Goal: Transaction & Acquisition: Purchase product/service

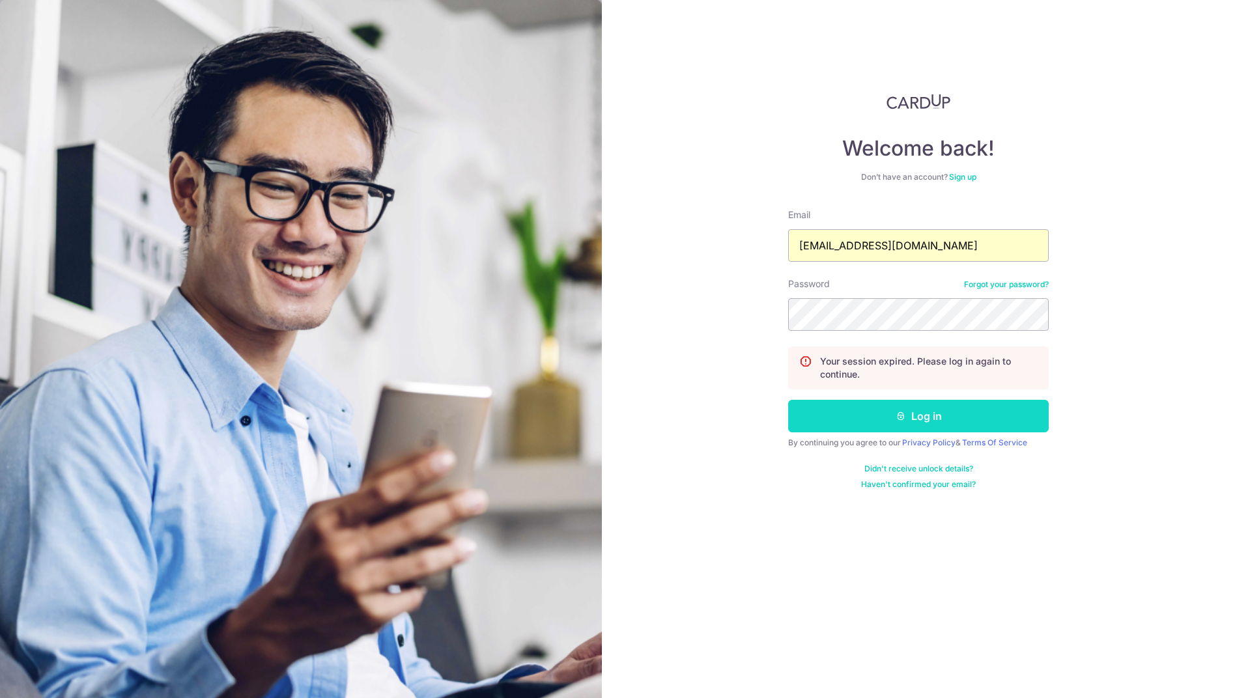
click at [915, 414] on button "Log in" at bounding box center [918, 416] width 261 height 33
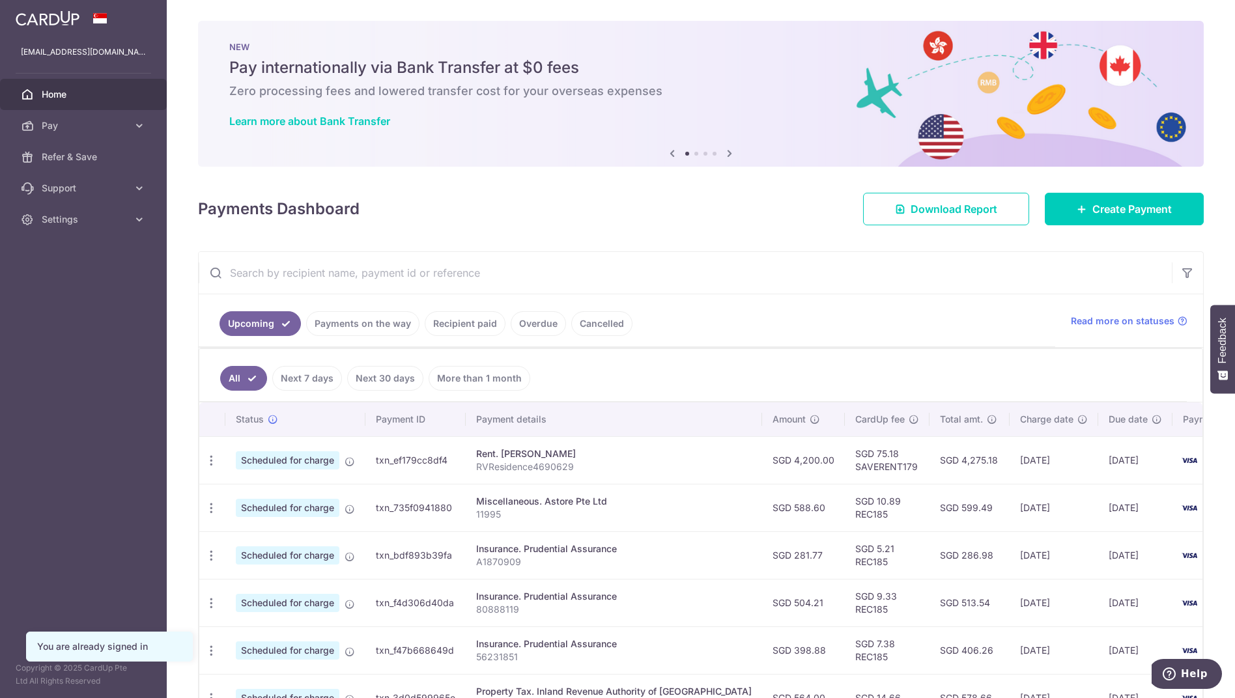
scroll to position [195, 0]
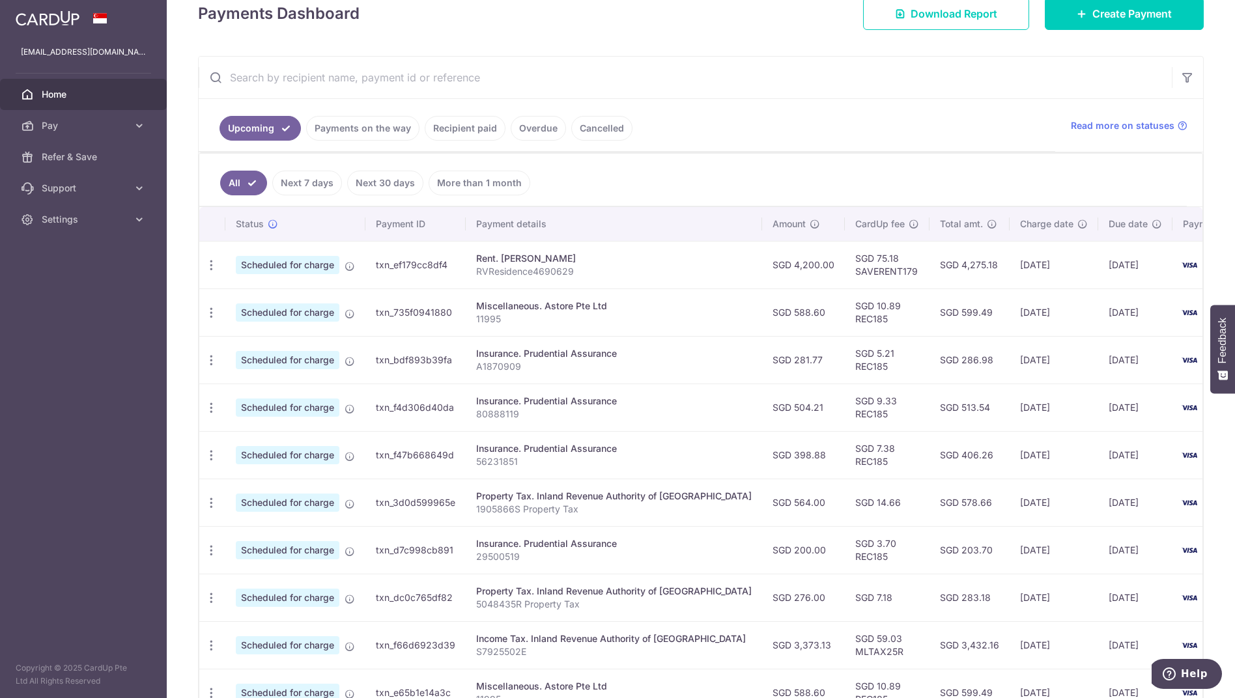
click at [836, 172] on ul "All Next 7 days Next 30 days More than 1 month" at bounding box center [693, 180] width 988 height 53
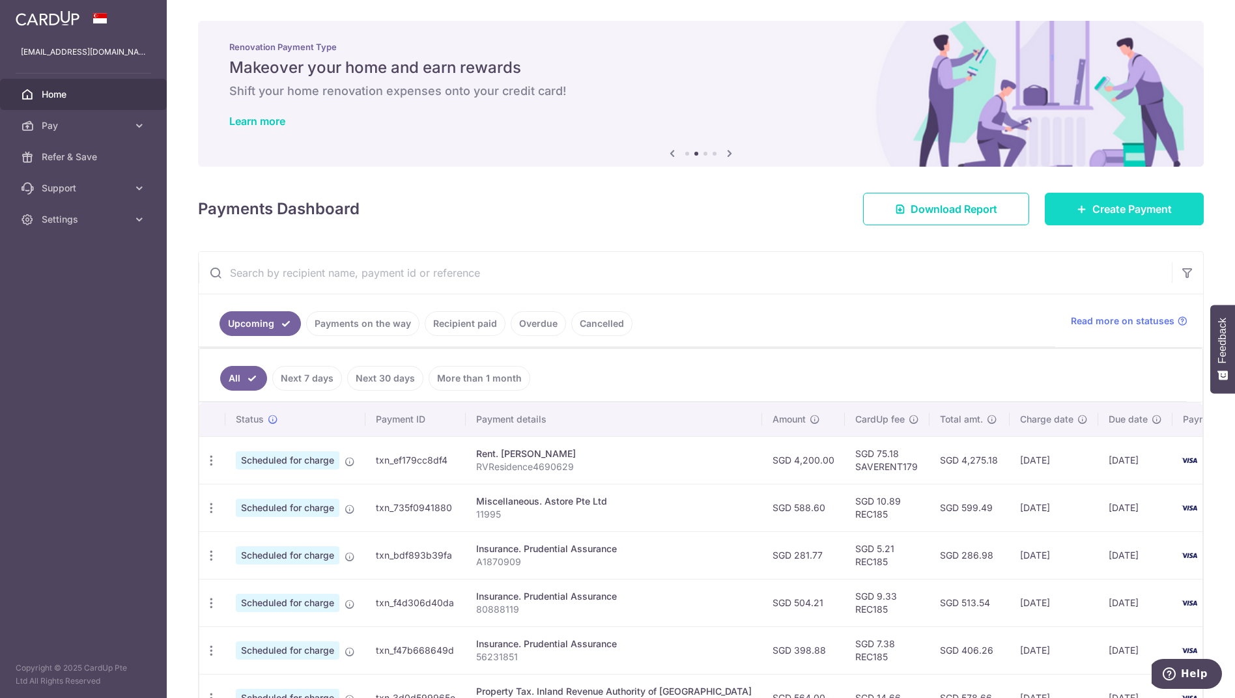
click at [1124, 212] on span "Create Payment" at bounding box center [1132, 209] width 79 height 16
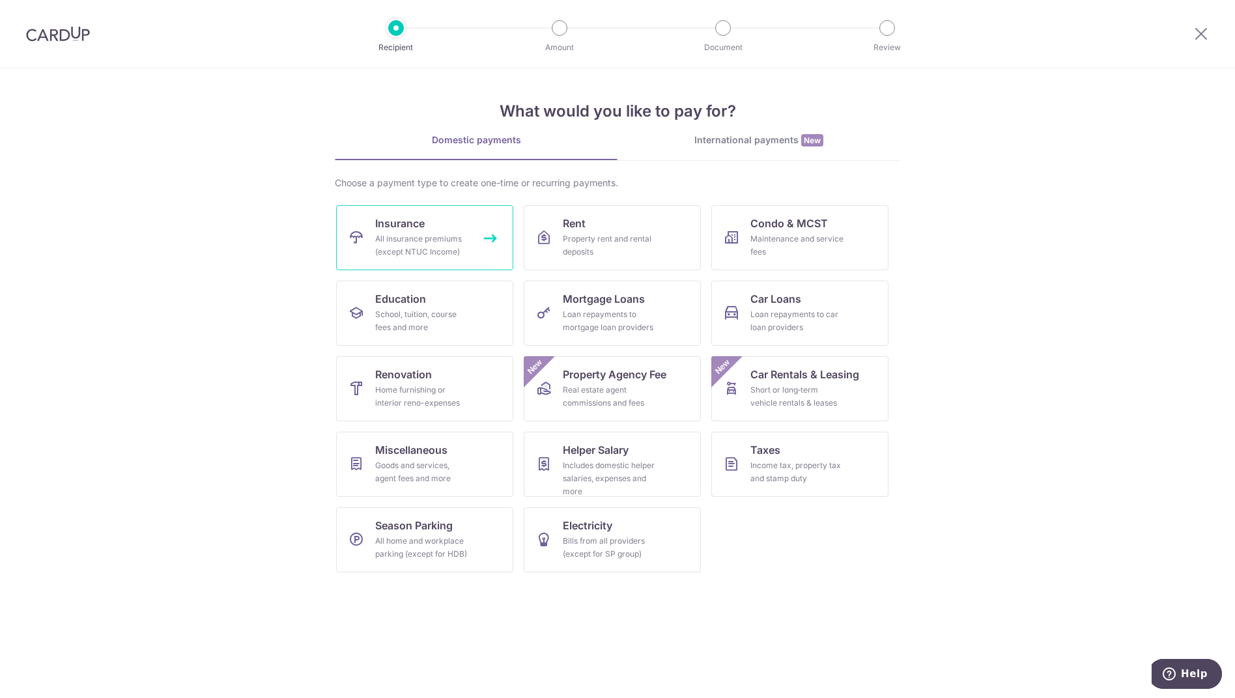
click at [424, 245] on div "All insurance premiums (except NTUC Income)" at bounding box center [422, 246] width 94 height 26
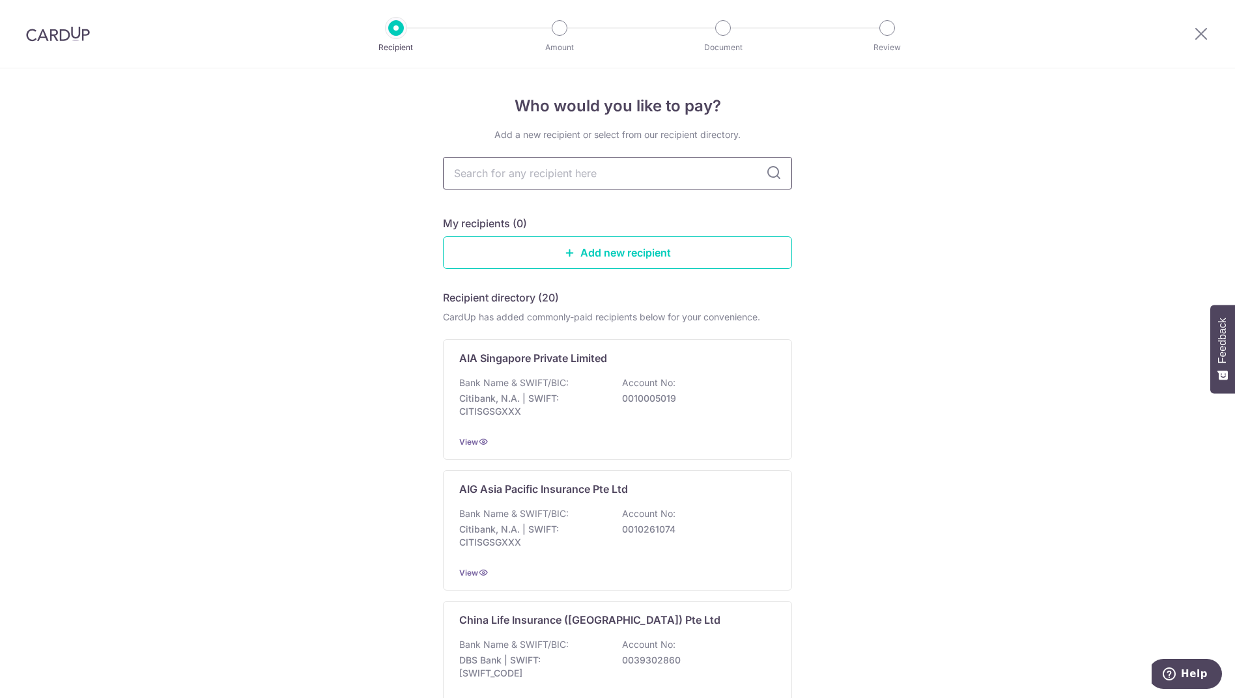
click at [572, 170] on input "text" at bounding box center [617, 173] width 349 height 33
type input "prudential"
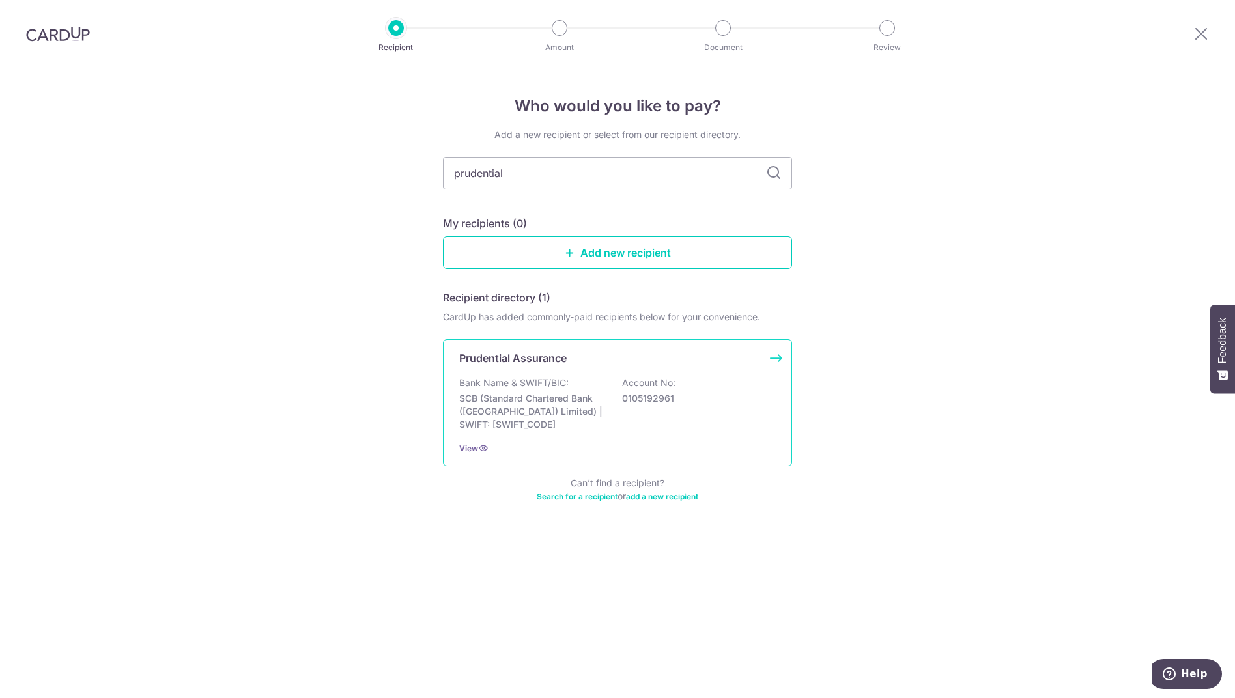
click at [595, 362] on div "Prudential Assurance" at bounding box center [609, 359] width 301 height 16
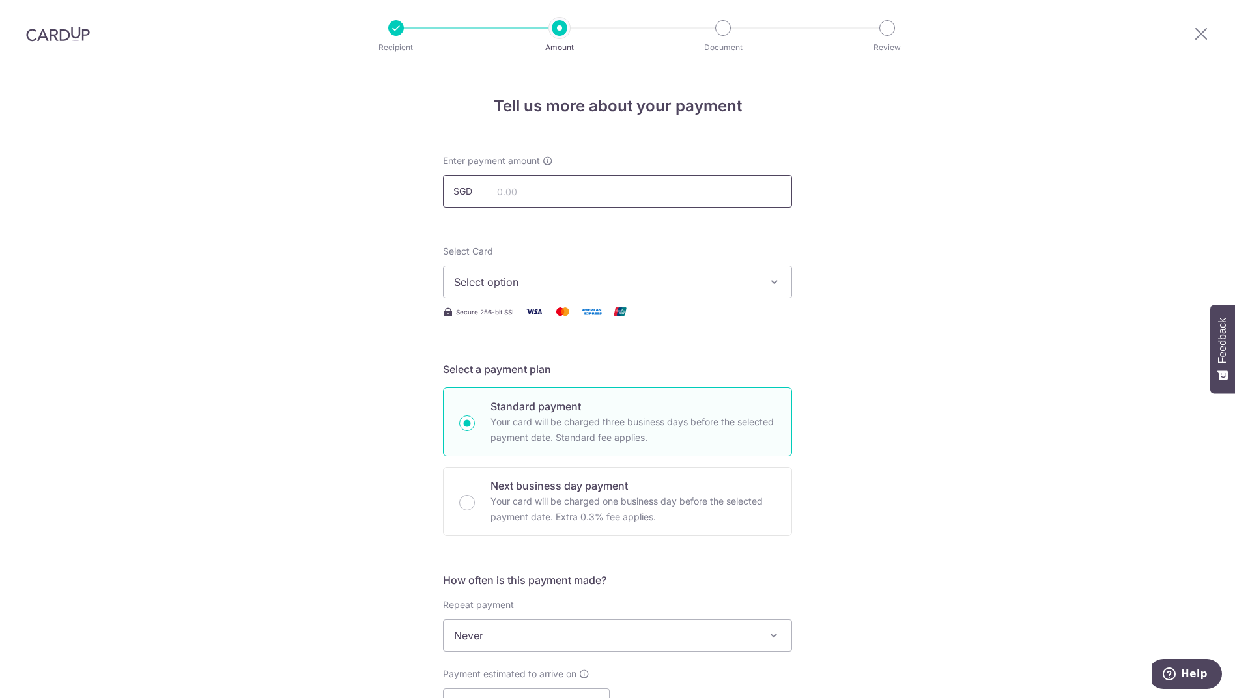
click at [505, 190] on input "text" at bounding box center [617, 191] width 349 height 33
type input "505.76"
click at [526, 288] on span "Select option" at bounding box center [606, 282] width 304 height 16
click at [520, 373] on span "**** 6070" at bounding box center [510, 375] width 50 height 16
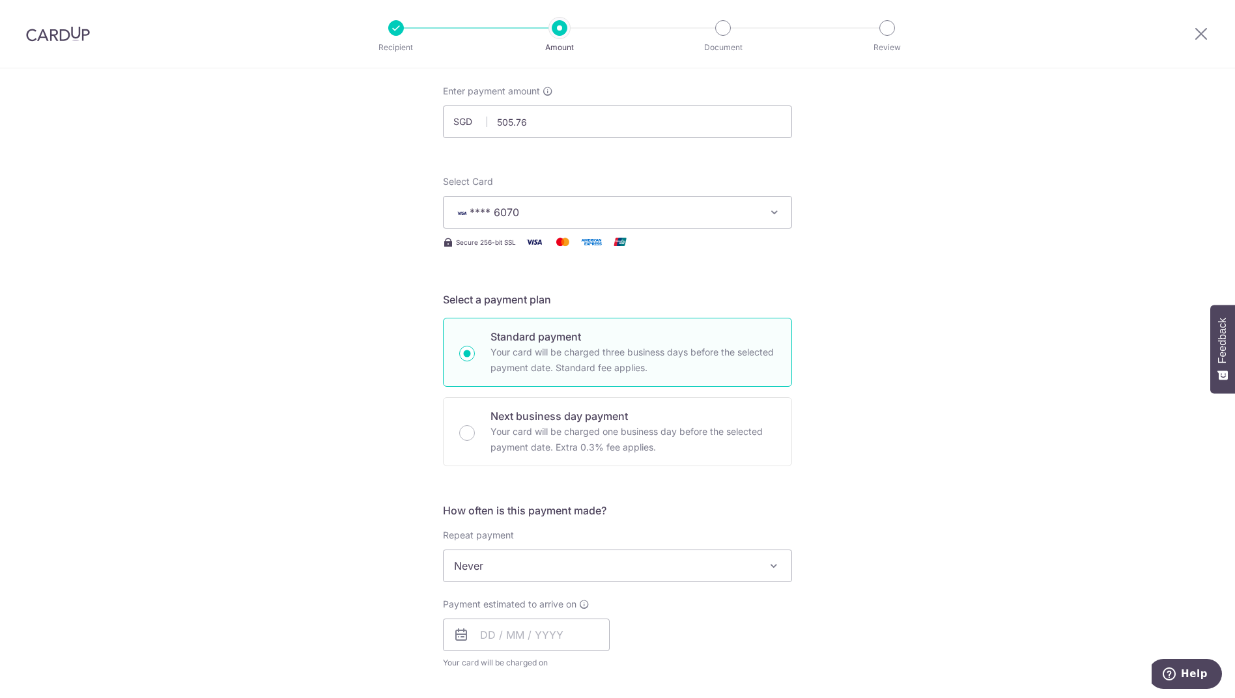
scroll to position [130, 0]
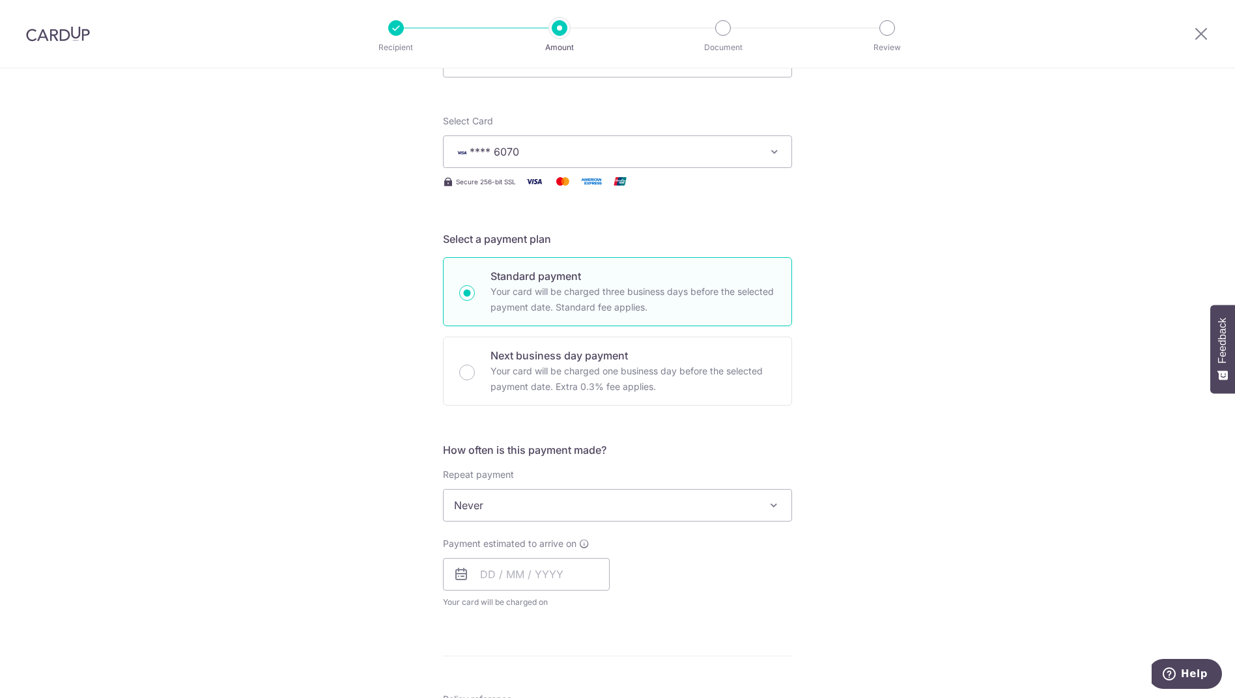
click at [571, 505] on span "Never" at bounding box center [618, 505] width 348 height 31
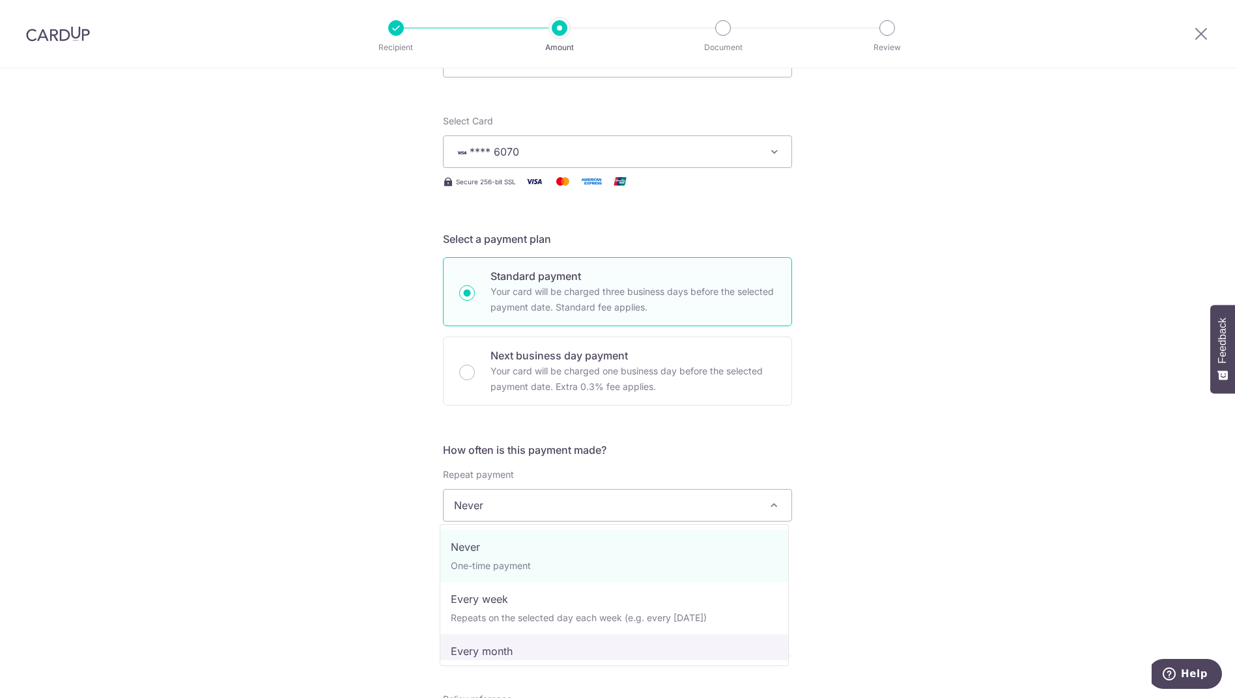
select select "3"
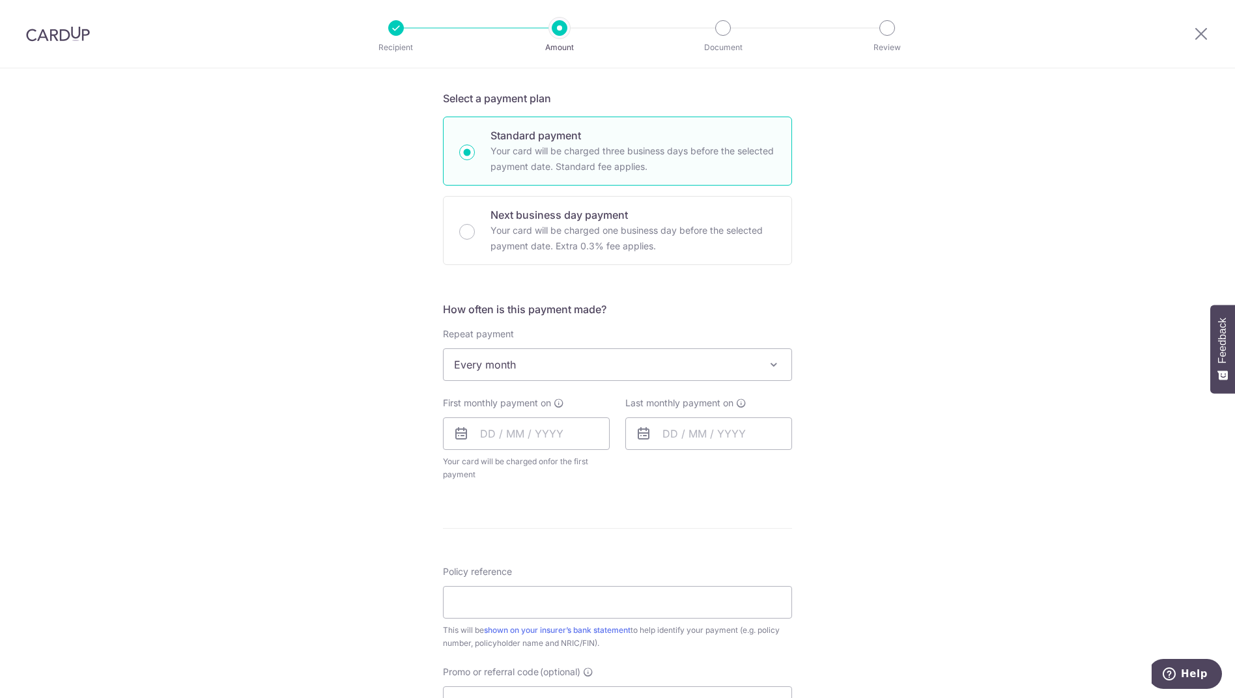
scroll to position [326, 0]
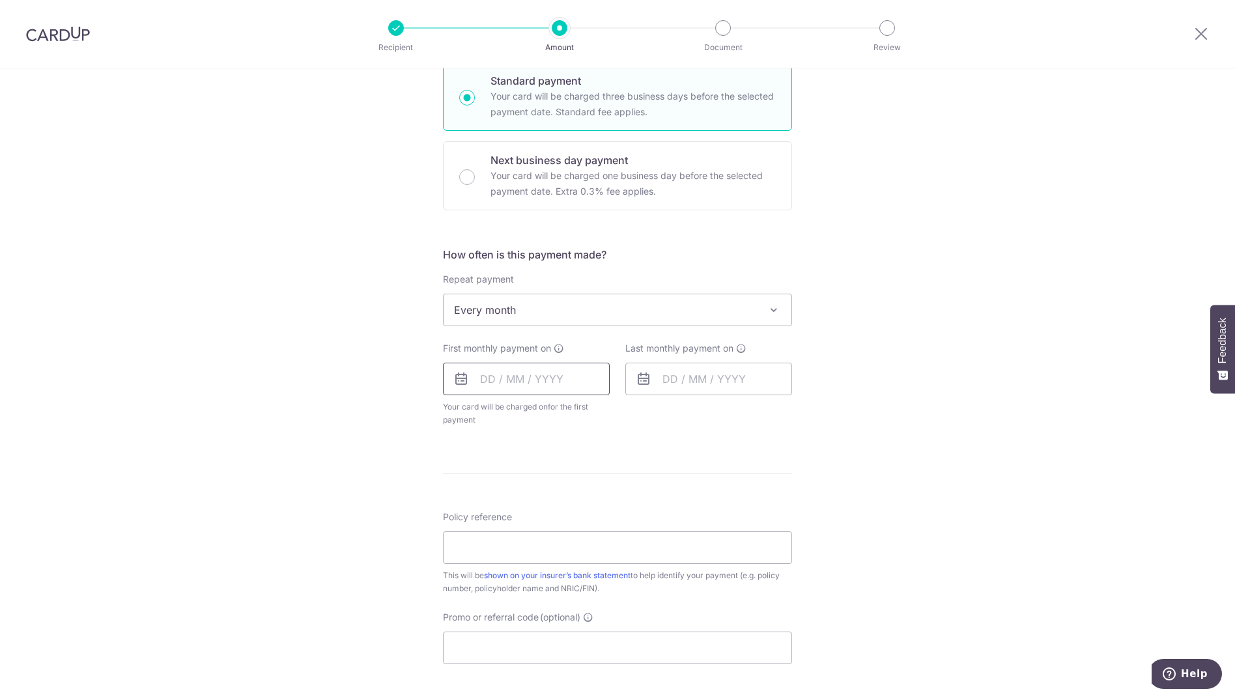
click at [512, 376] on input "text" at bounding box center [526, 379] width 167 height 33
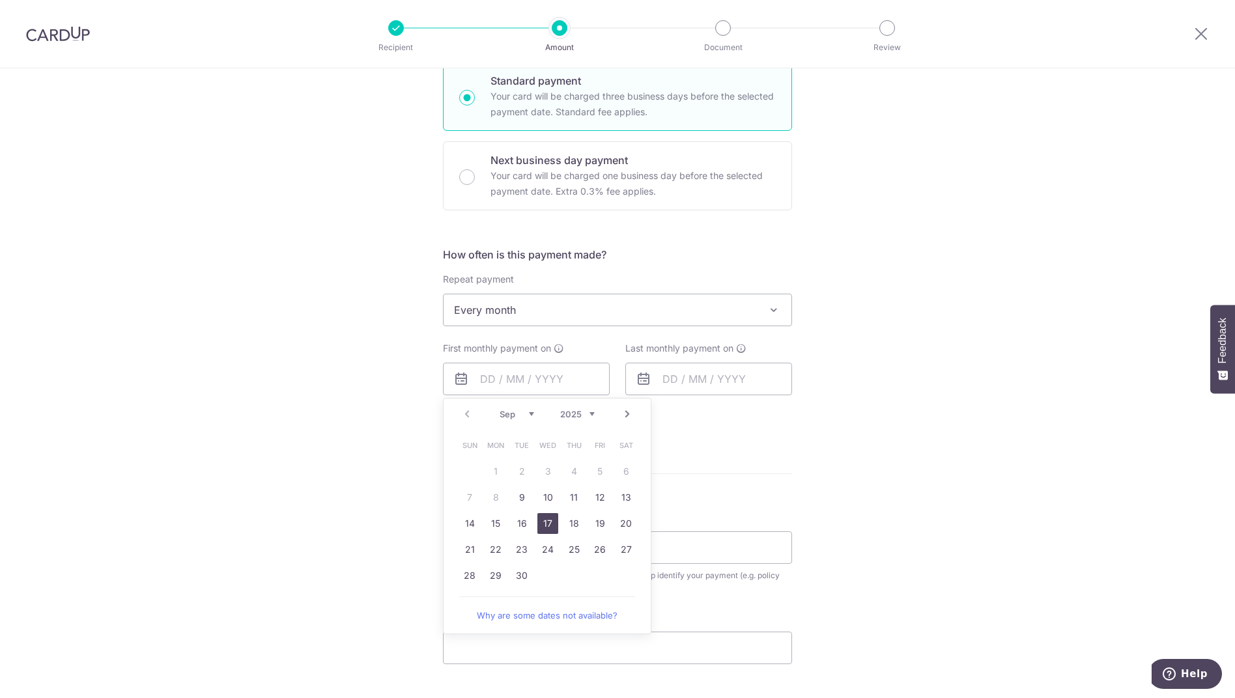
click at [546, 523] on link "17" at bounding box center [548, 523] width 21 height 21
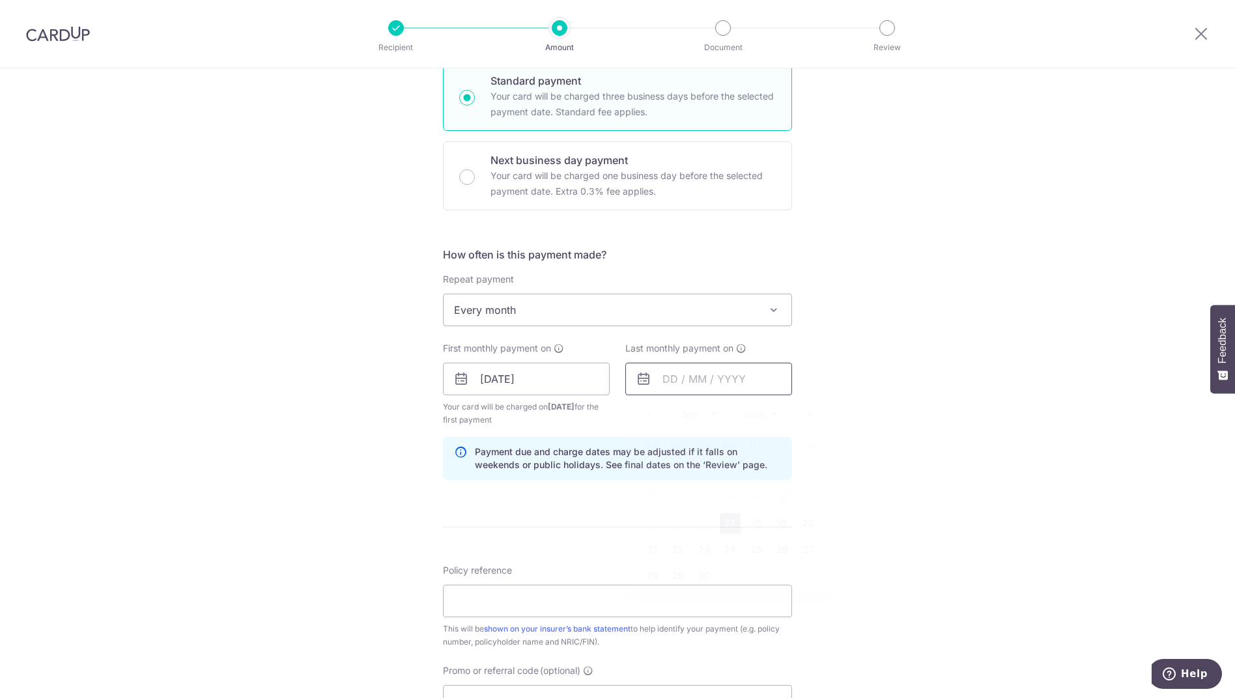
click at [687, 381] on input "text" at bounding box center [709, 379] width 167 height 33
click at [915, 386] on div "Tell us more about your payment Enter payment amount SGD 505.76 505.76 Select C…" at bounding box center [617, 365] width 1235 height 1245
click at [532, 379] on input "[DATE]" at bounding box center [526, 379] width 167 height 33
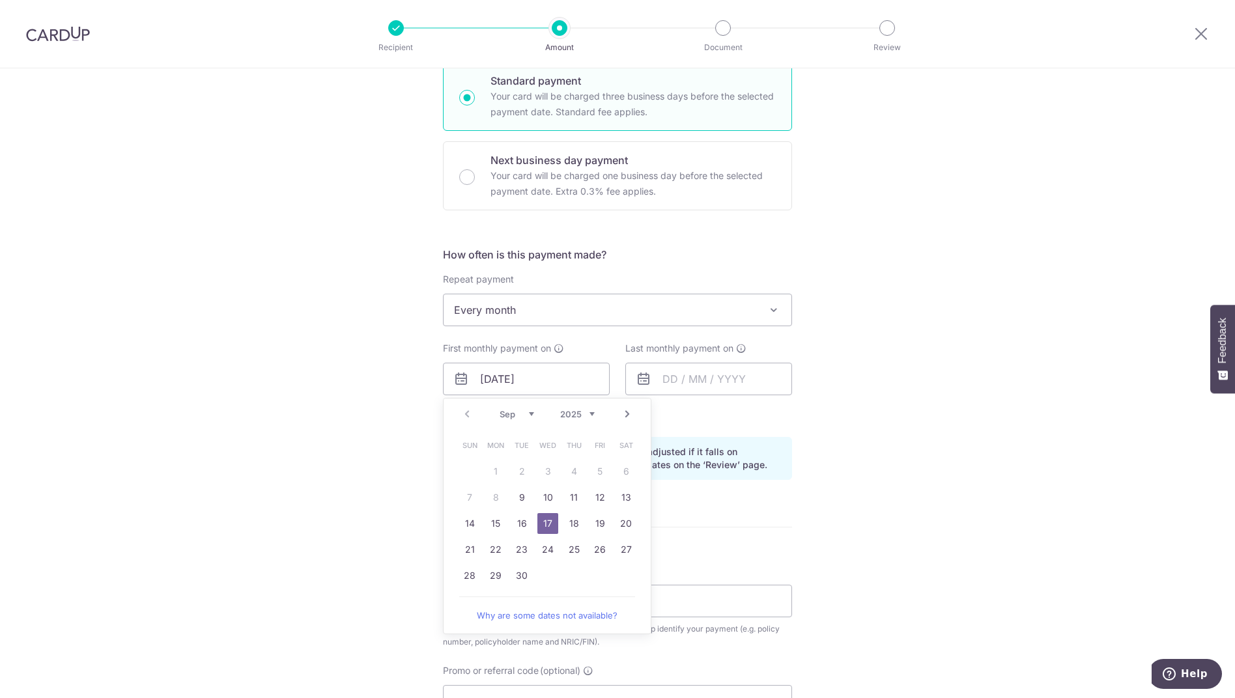
click at [600, 379] on span at bounding box center [602, 379] width 10 height 10
click at [544, 377] on input "[DATE]" at bounding box center [526, 379] width 167 height 33
click at [461, 381] on icon at bounding box center [462, 379] width 16 height 16
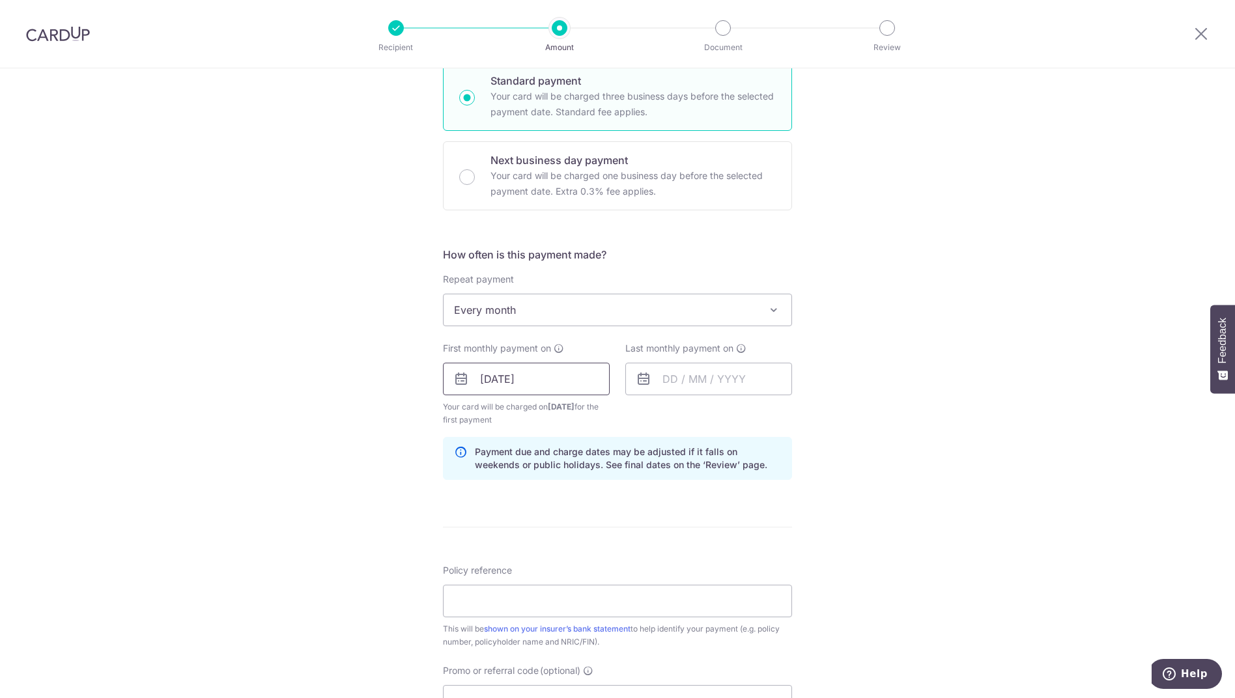
click at [533, 381] on input "[DATE]" at bounding box center [526, 379] width 167 height 33
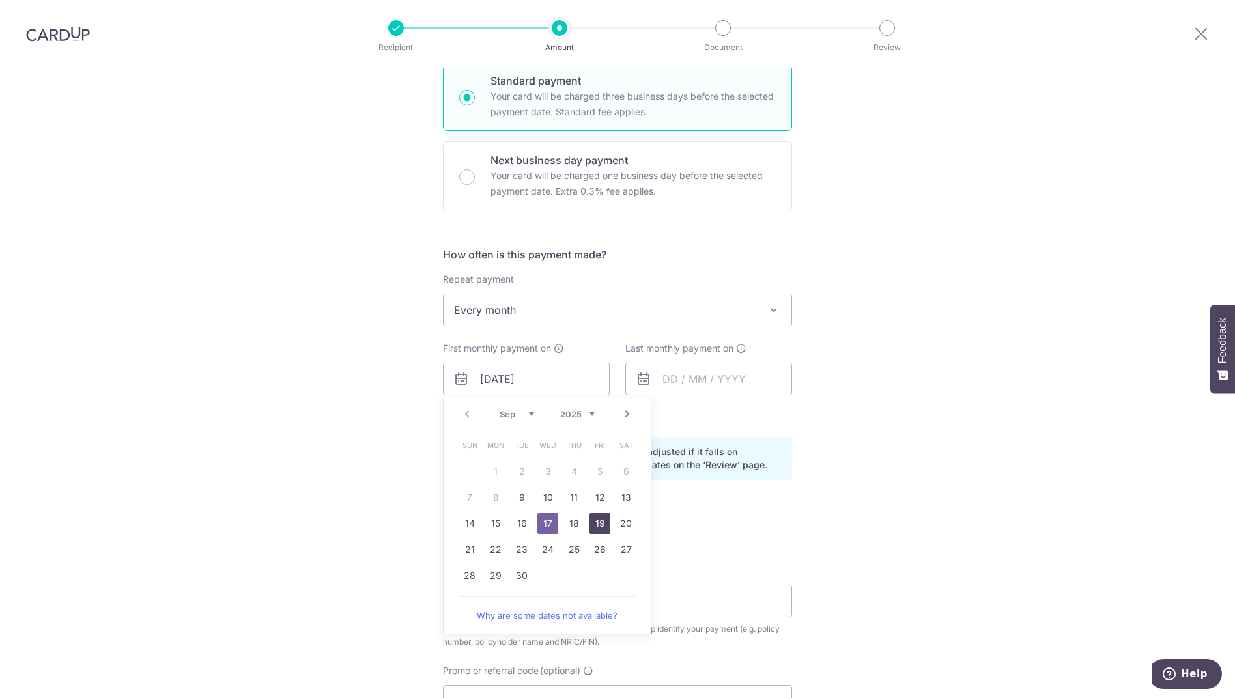
click at [593, 526] on link "19" at bounding box center [600, 523] width 21 height 21
type input "[DATE]"
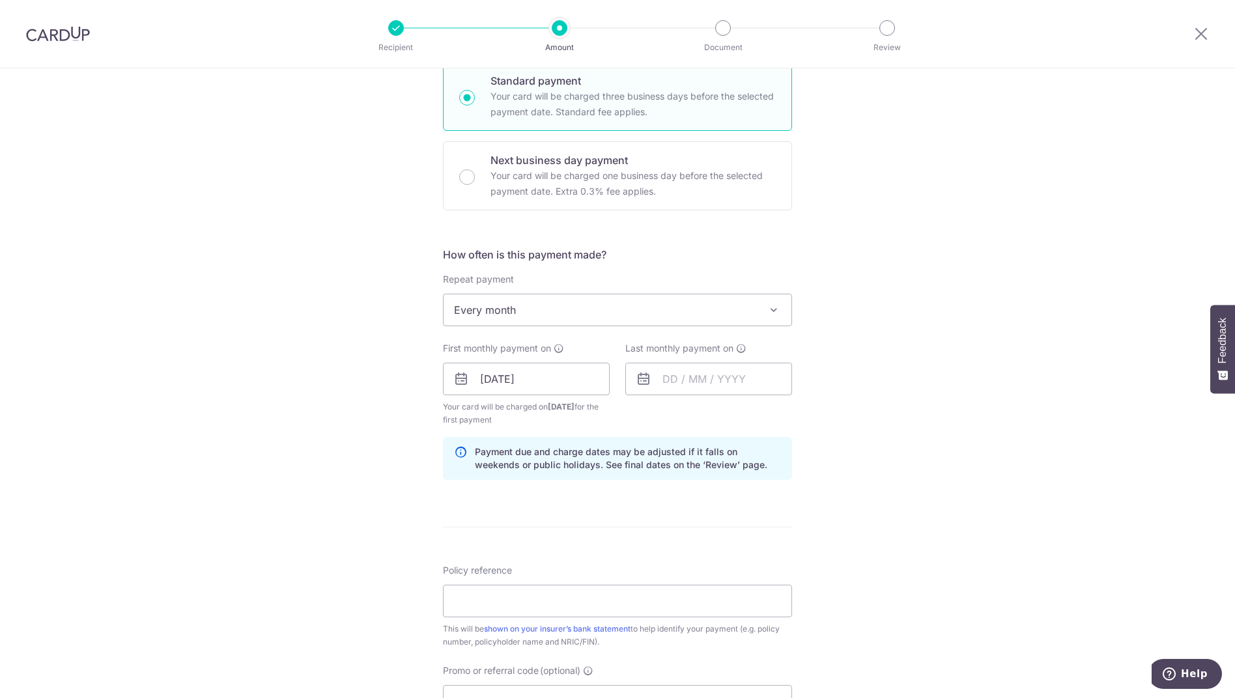
click at [876, 394] on div "Tell us more about your payment Enter payment amount SGD 505.76 505.76 Select C…" at bounding box center [617, 365] width 1235 height 1245
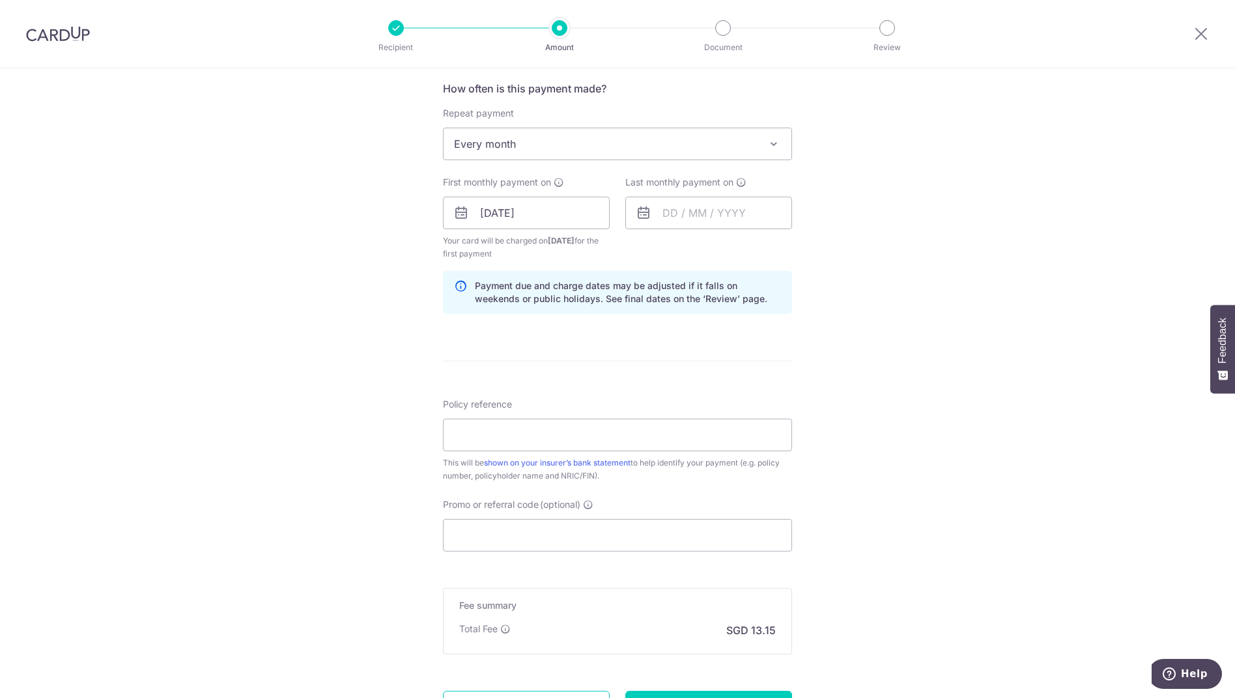
scroll to position [521, 0]
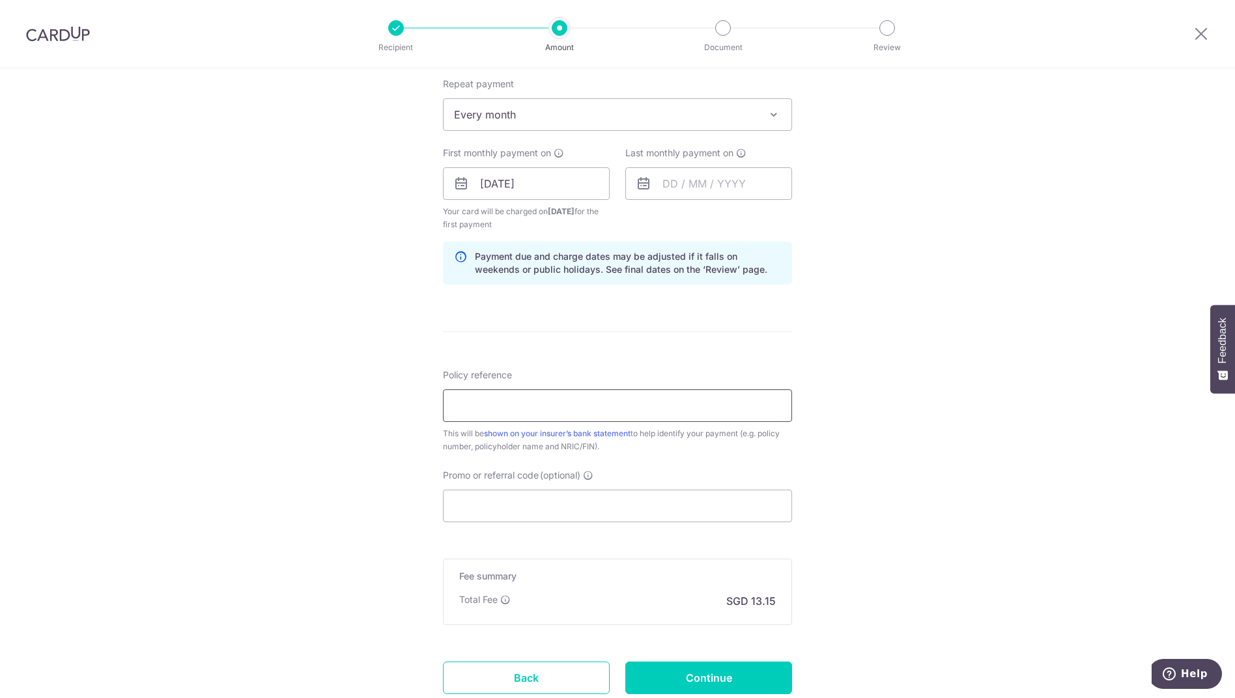
click at [650, 410] on input "Policy reference" at bounding box center [617, 406] width 349 height 33
drag, startPoint x: 633, startPoint y: 409, endPoint x: 390, endPoint y: 409, distance: 242.4
click at [390, 409] on div "Tell us more about your payment Enter payment amount SGD 505.76 505.76 Select C…" at bounding box center [617, 169] width 1235 height 1245
paste input "66709479"
click at [450, 405] on input "66709479" at bounding box center [617, 406] width 349 height 33
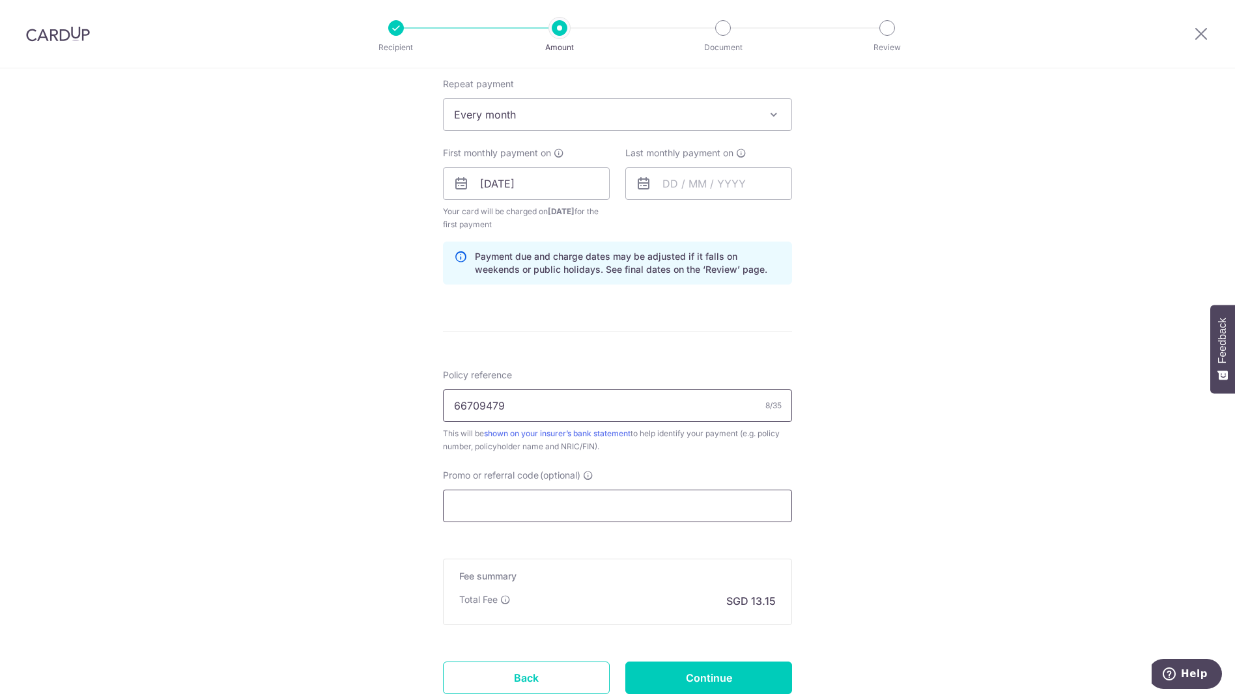
type input "66709479"
click at [545, 516] on input "Promo or referral code (optional)" at bounding box center [617, 506] width 349 height 33
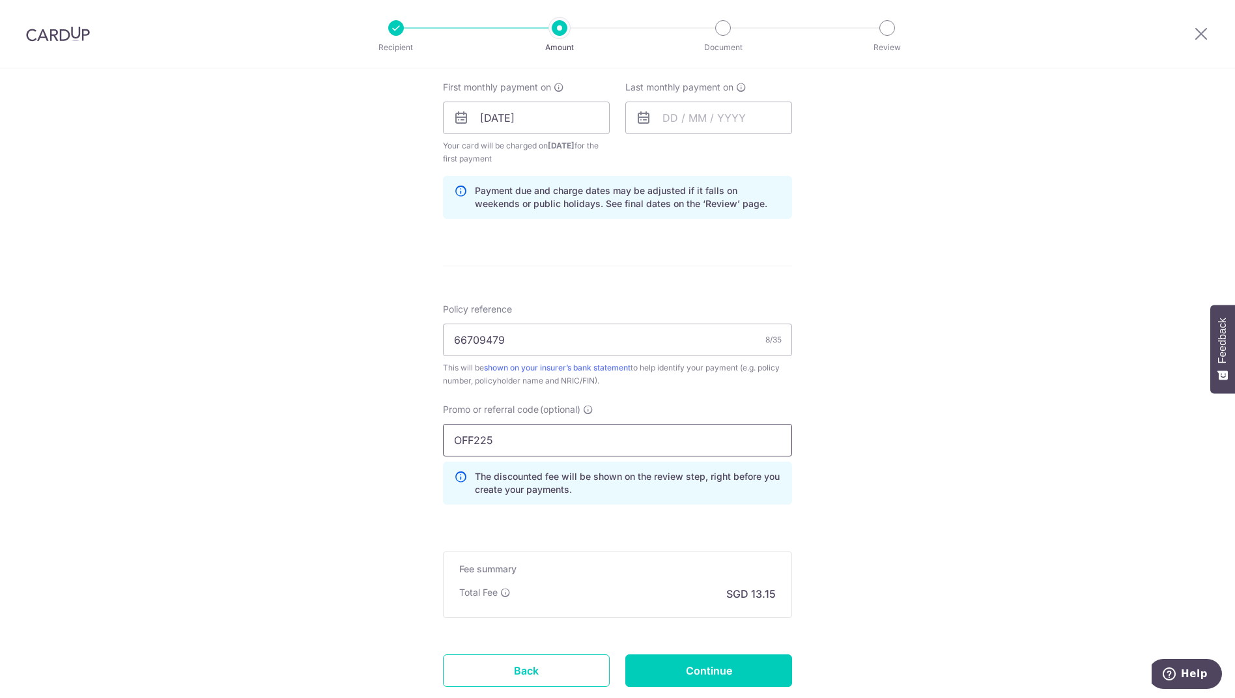
scroll to position [674, 0]
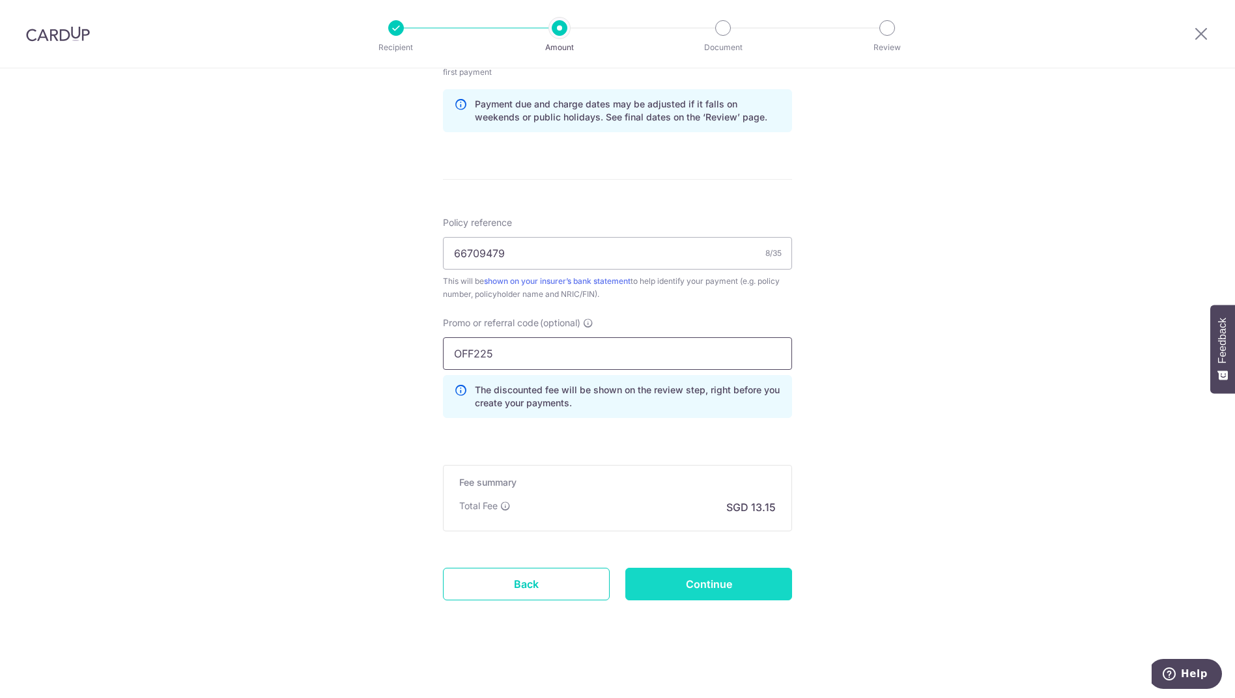
type input "OFF225"
click at [738, 594] on input "Continue" at bounding box center [709, 584] width 167 height 33
type input "Create Schedule"
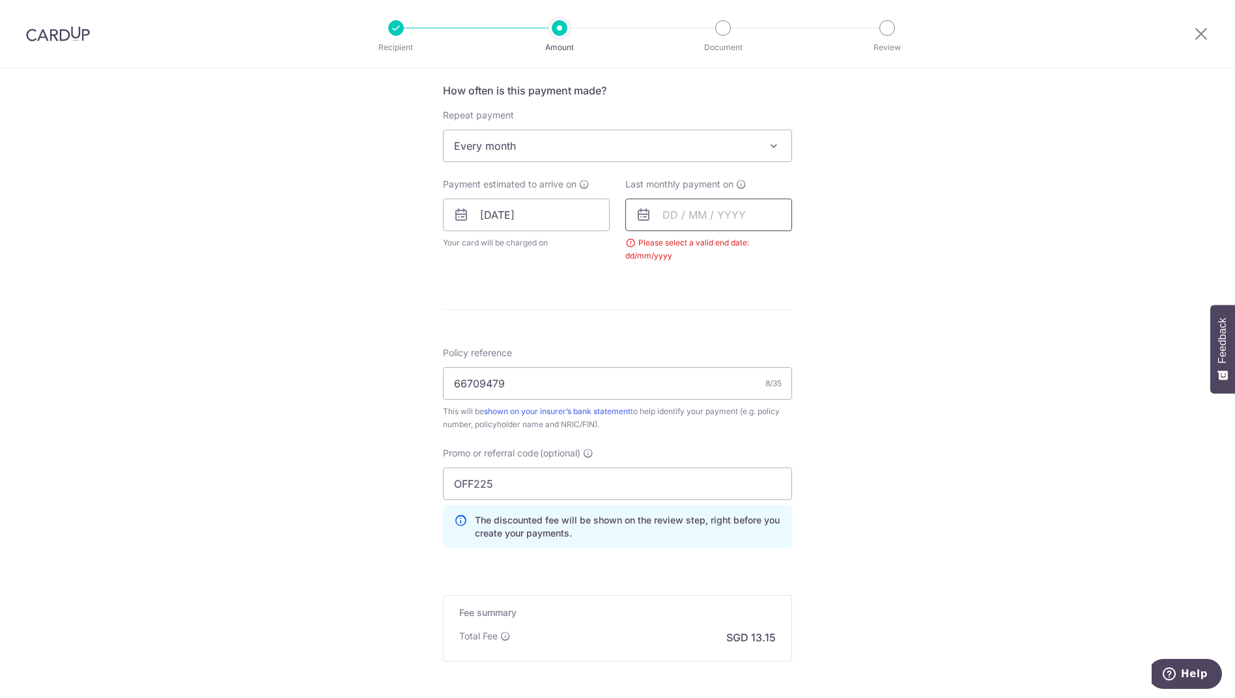
click at [698, 218] on input "text" at bounding box center [709, 215] width 167 height 33
click at [802, 250] on link "Next" at bounding box center [810, 250] width 16 height 16
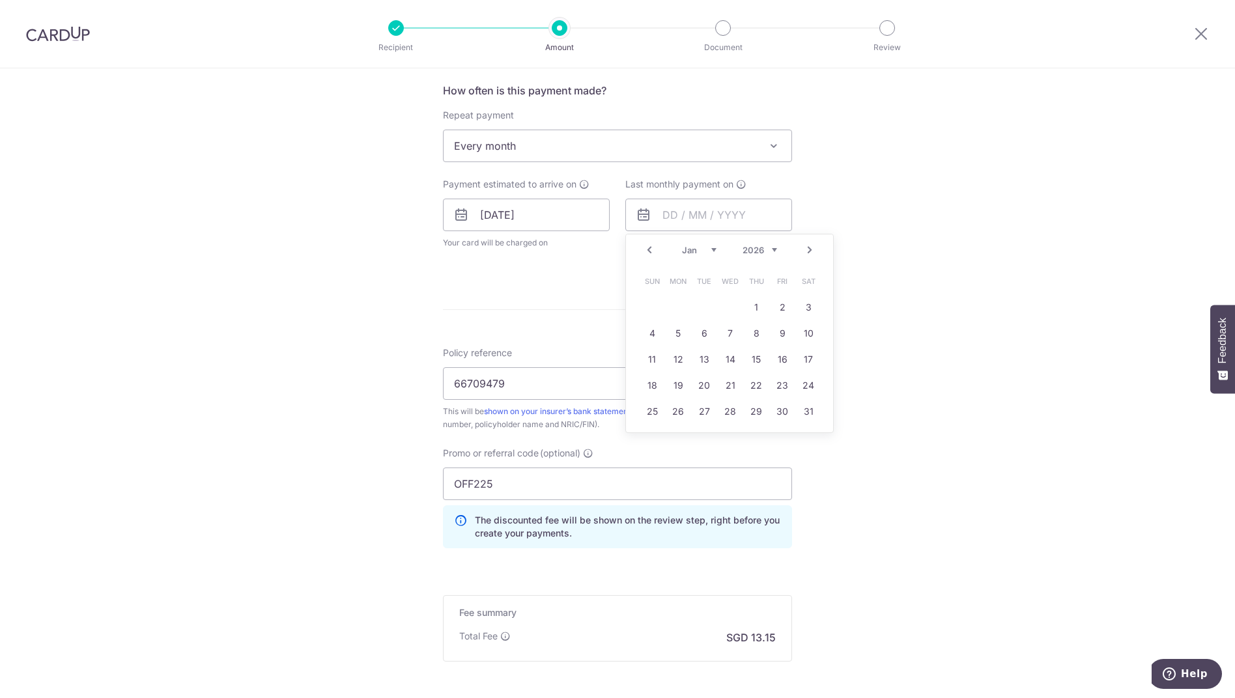
click at [802, 250] on link "Next" at bounding box center [810, 250] width 16 height 16
click at [807, 251] on link "Next" at bounding box center [810, 250] width 16 height 16
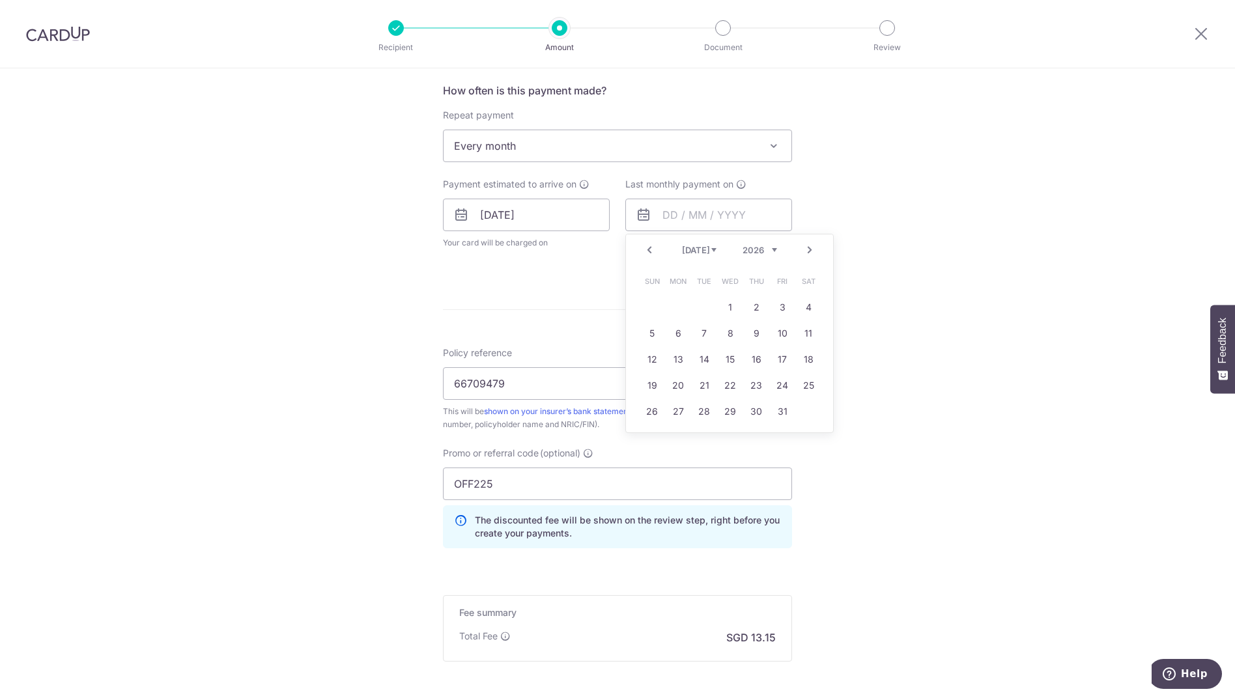
click at [807, 252] on link "Next" at bounding box center [810, 250] width 16 height 16
click at [649, 254] on link "Prev" at bounding box center [650, 250] width 16 height 16
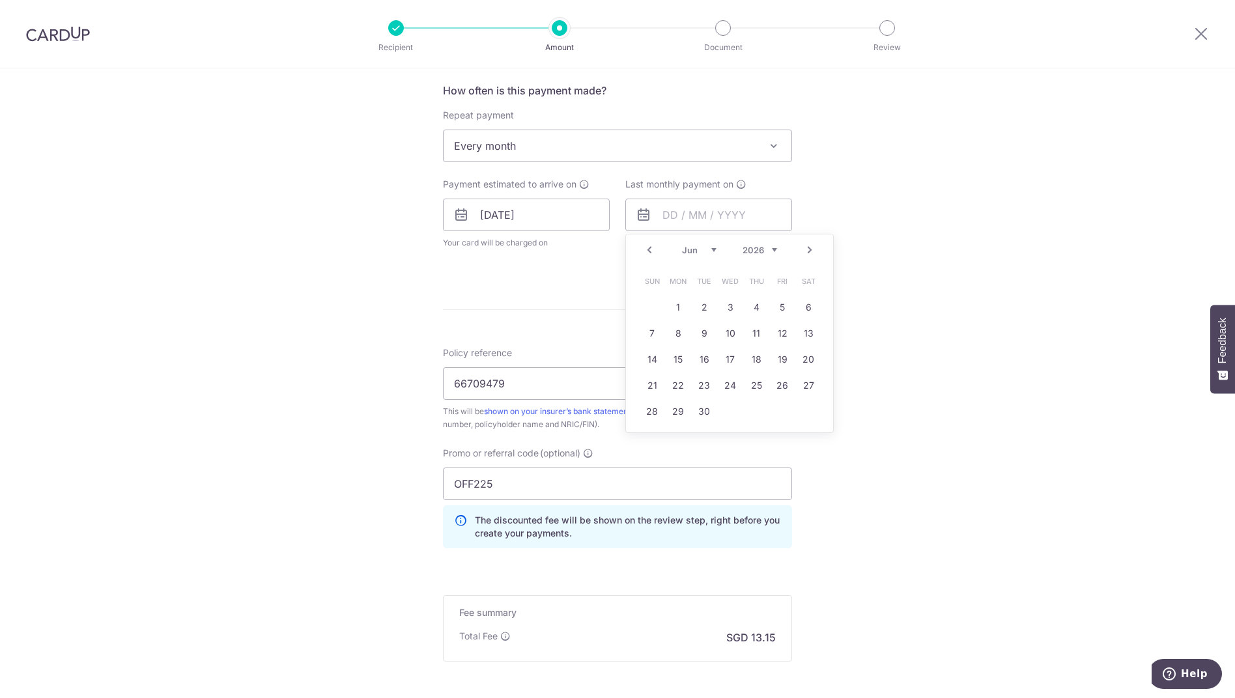
click at [649, 254] on link "Prev" at bounding box center [650, 250] width 16 height 16
click at [649, 256] on link "Prev" at bounding box center [650, 250] width 16 height 16
click at [648, 256] on link "Prev" at bounding box center [650, 250] width 16 height 16
click at [668, 385] on link "19" at bounding box center [678, 385] width 21 height 21
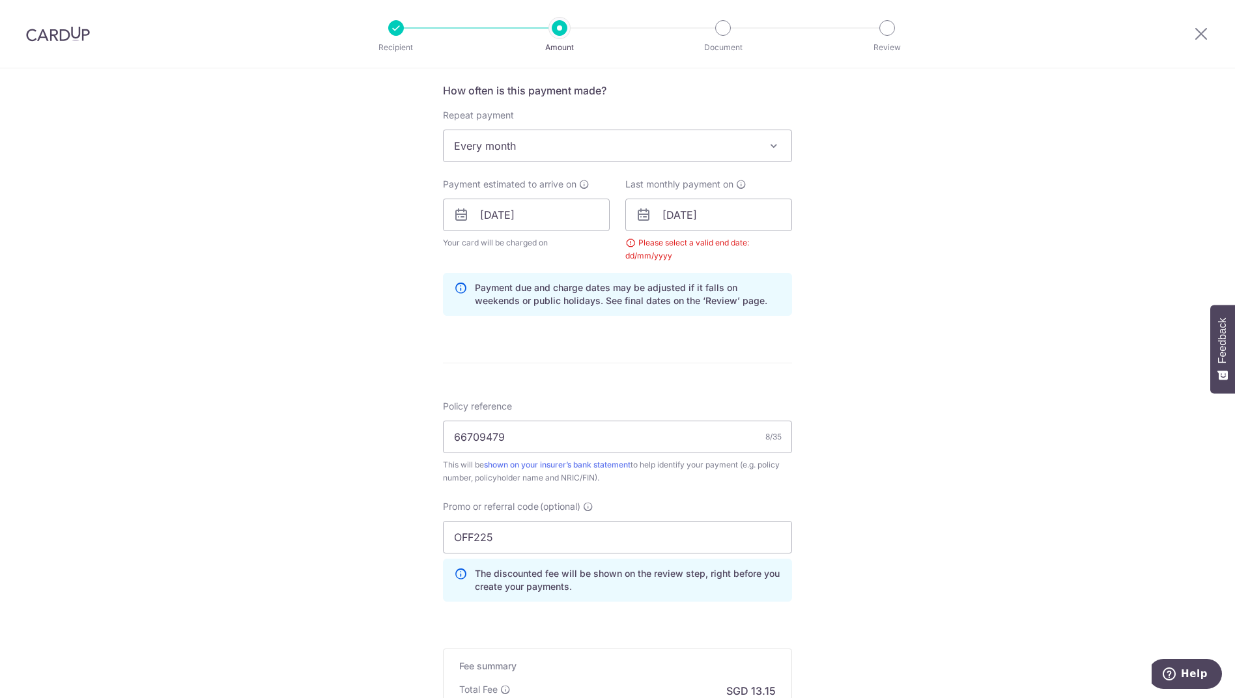
click at [1061, 419] on div "Tell us more about your payment Enter payment amount SGD 505.76 505.76 Select C…" at bounding box center [617, 230] width 1235 height 1304
click at [768, 210] on input "19/01/2026" at bounding box center [709, 215] width 167 height 33
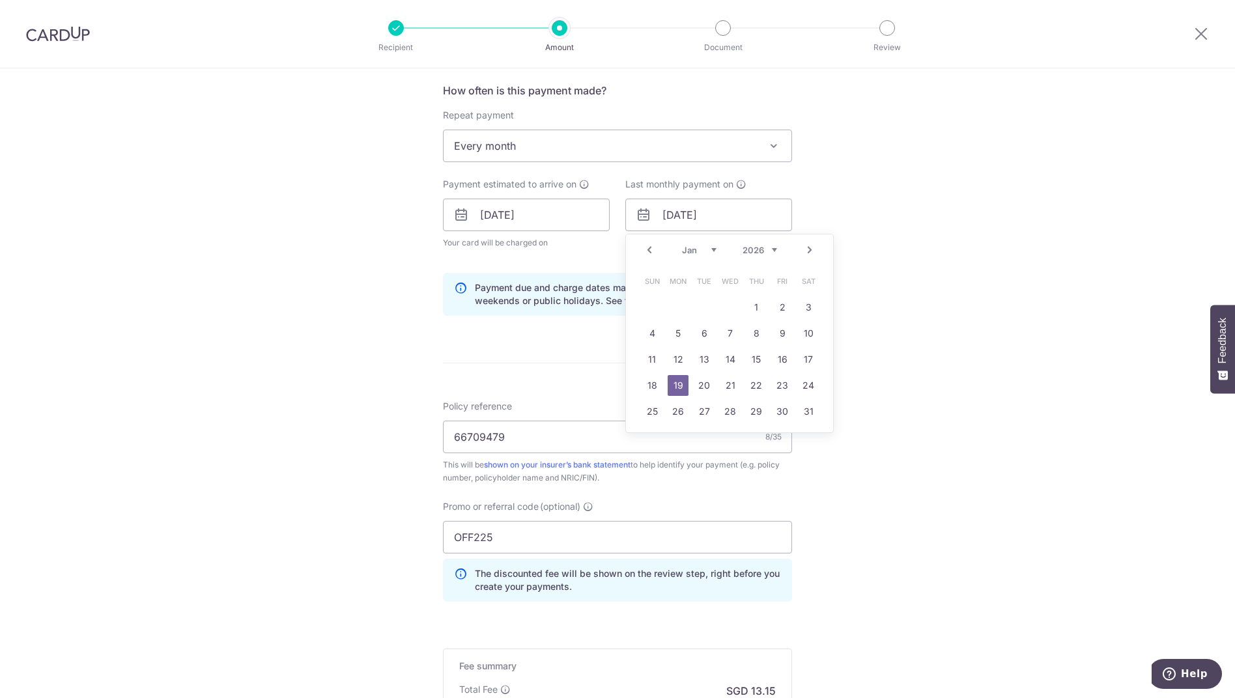
click at [642, 246] on link "Prev" at bounding box center [650, 250] width 16 height 16
click at [781, 359] on link "19" at bounding box center [782, 359] width 21 height 21
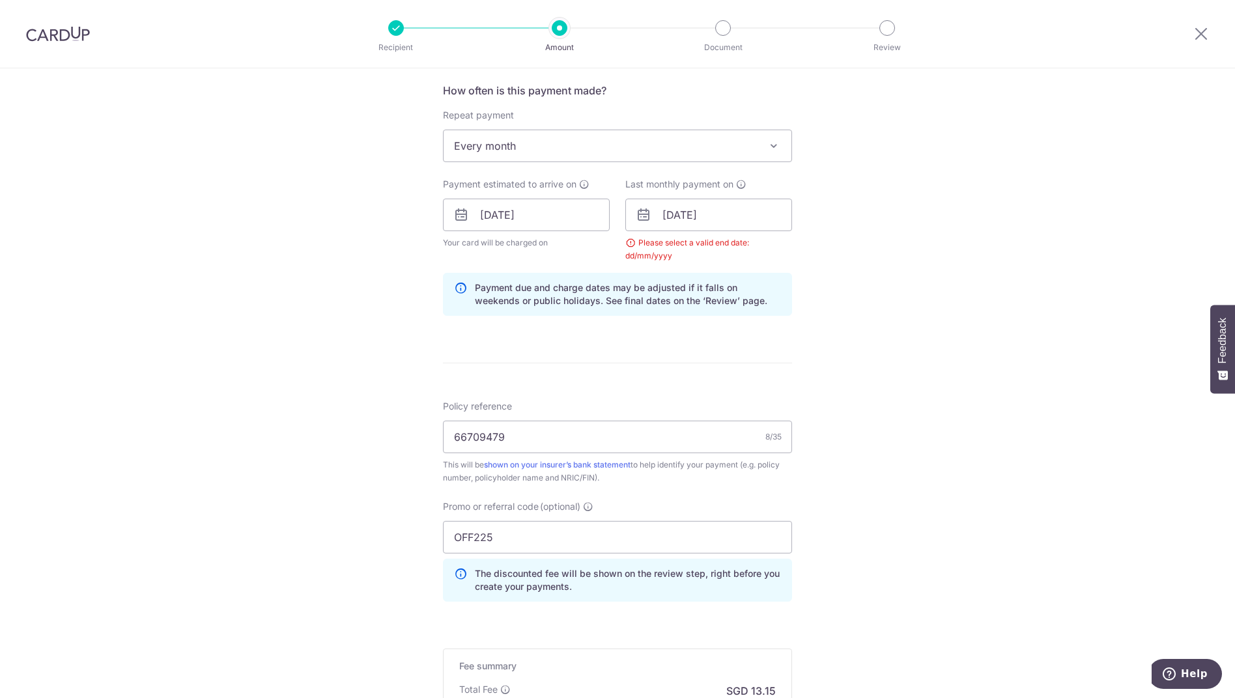
click at [931, 335] on div "Tell us more about your payment Enter payment amount SGD 505.76 505.76 Select C…" at bounding box center [617, 230] width 1235 height 1304
click at [667, 259] on div "Please select a valid end date: dd/mm/yyyy" at bounding box center [709, 250] width 167 height 26
click at [732, 213] on input "19/12/2025" at bounding box center [709, 215] width 167 height 33
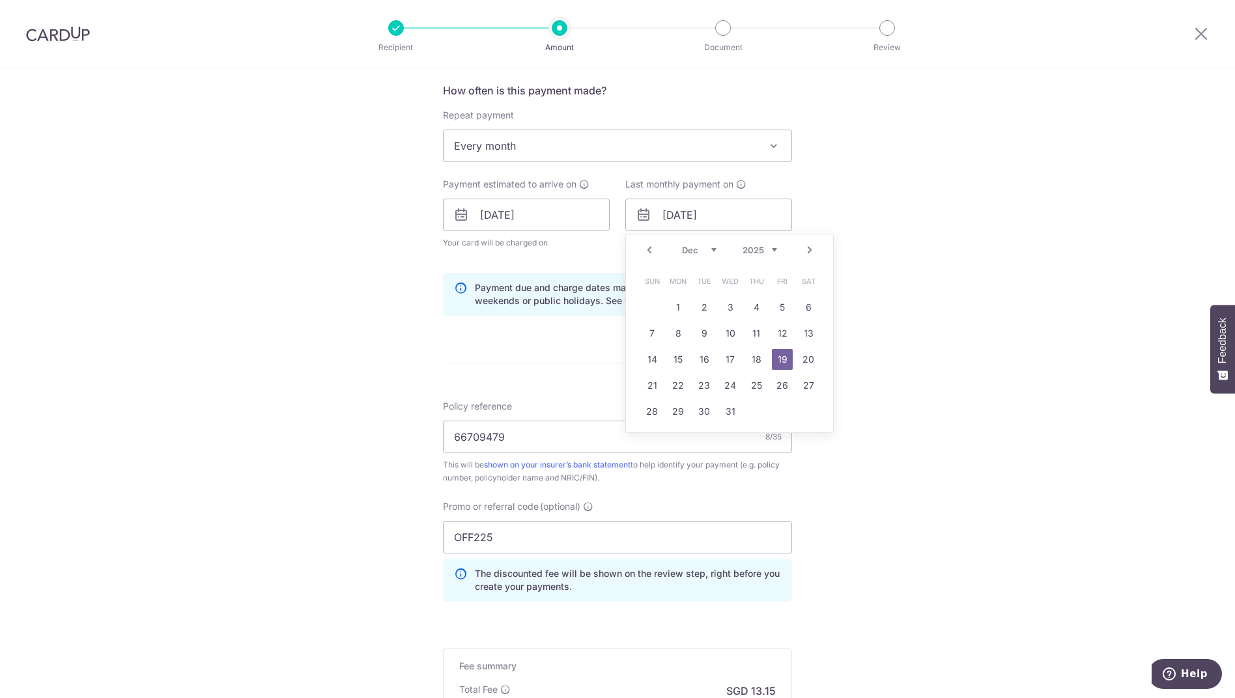
click at [813, 249] on link "Next" at bounding box center [810, 250] width 16 height 16
click at [812, 252] on link "Next" at bounding box center [810, 250] width 16 height 16
click at [756, 360] on link "19" at bounding box center [756, 359] width 21 height 21
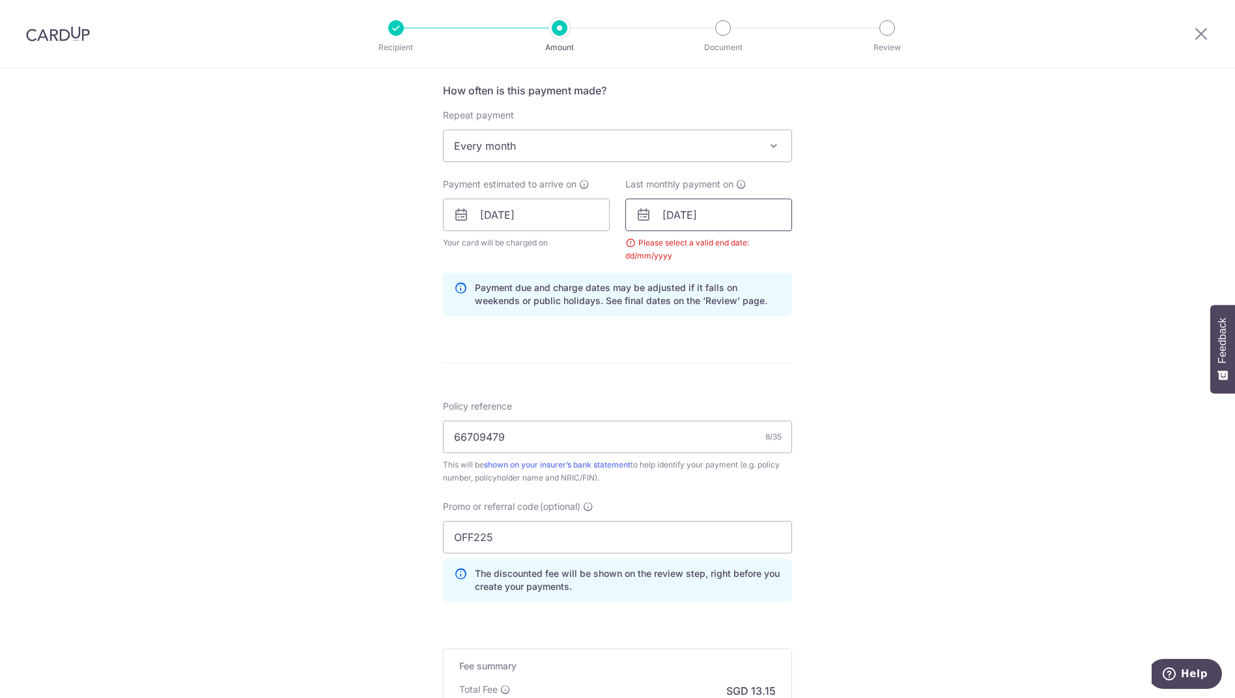
click at [738, 214] on input "19/03/2026" at bounding box center [709, 215] width 167 height 33
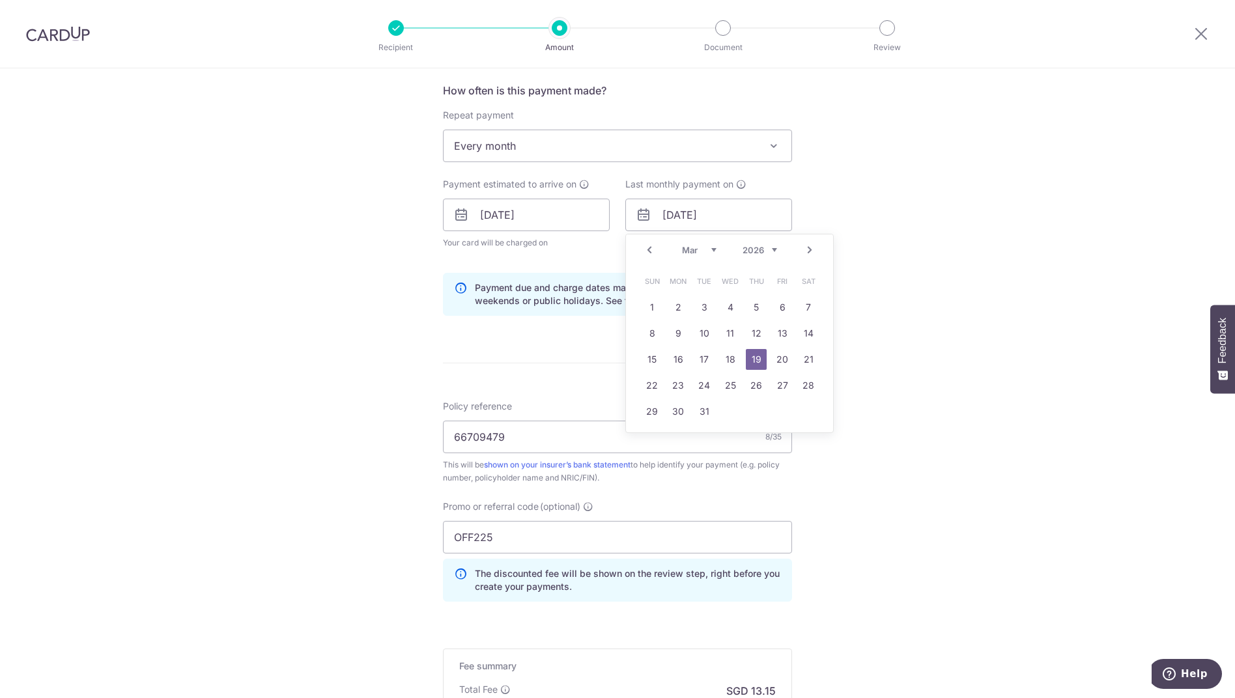
click at [652, 250] on link "Prev" at bounding box center [650, 250] width 16 height 16
click at [650, 252] on link "Prev" at bounding box center [650, 250] width 16 height 16
click at [731, 390] on link "19" at bounding box center [730, 385] width 21 height 21
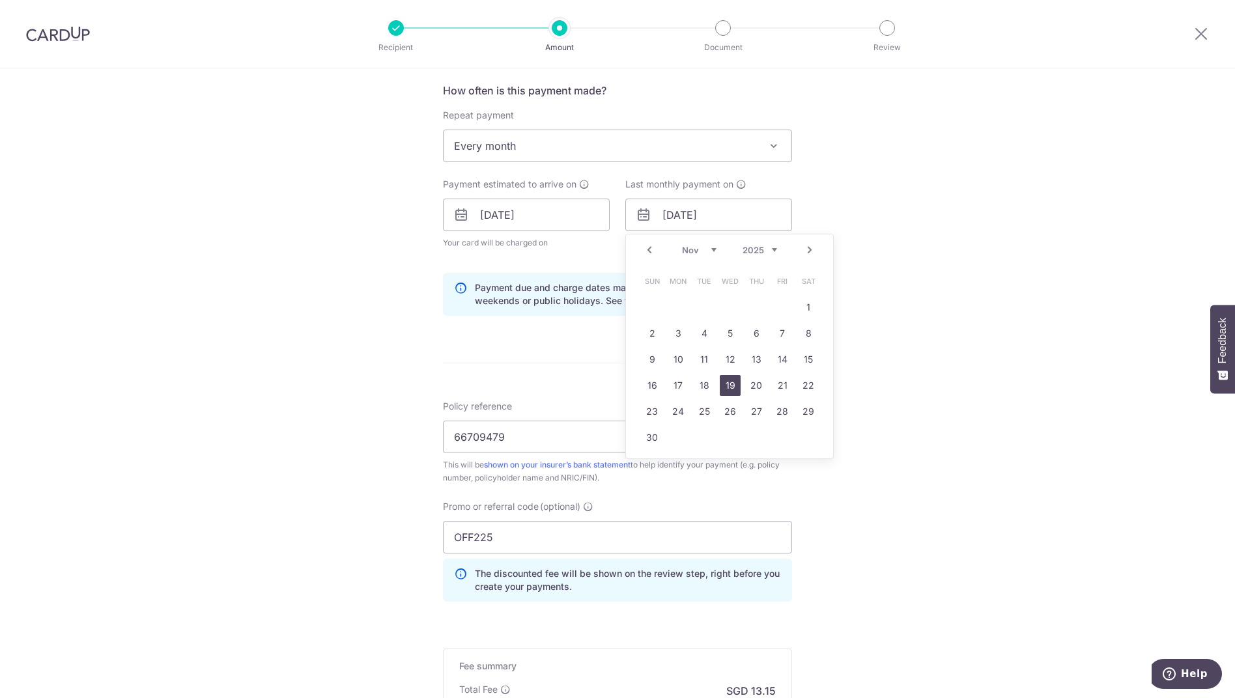
type input "19/11/2025"
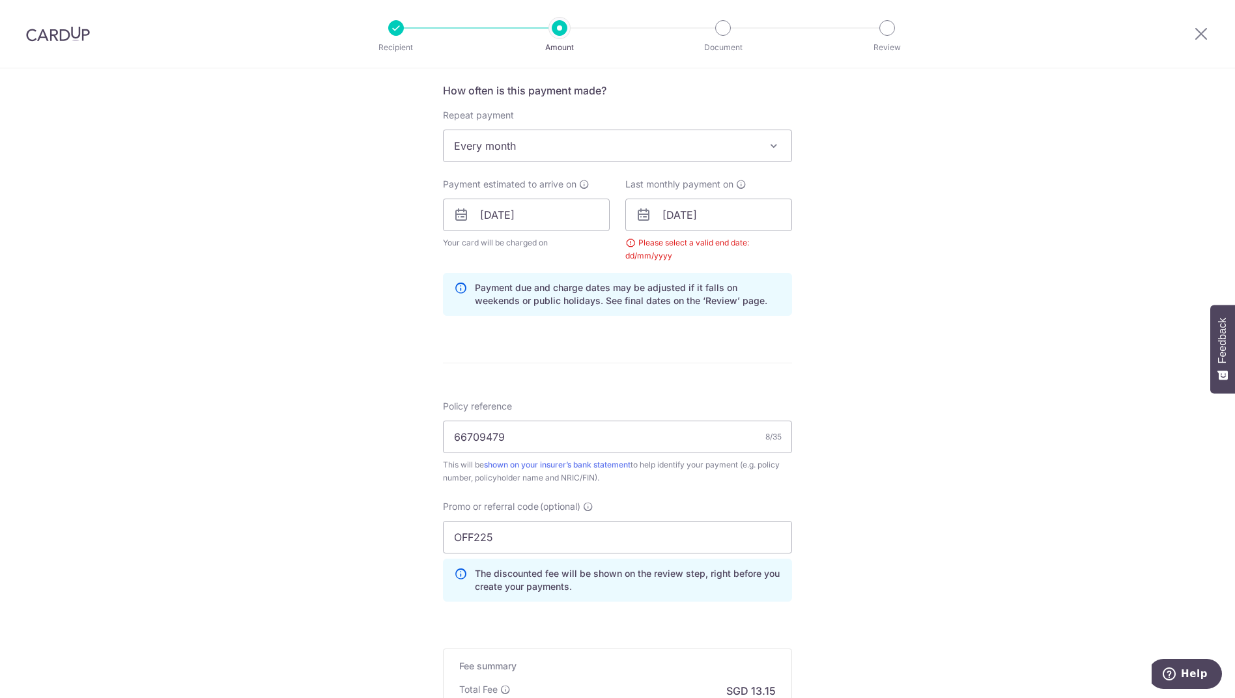
click at [857, 364] on div "Tell us more about your payment Enter payment amount SGD 505.76 505.76 Select C…" at bounding box center [617, 230] width 1235 height 1304
click at [769, 211] on input "19/11/2025" at bounding box center [709, 215] width 167 height 33
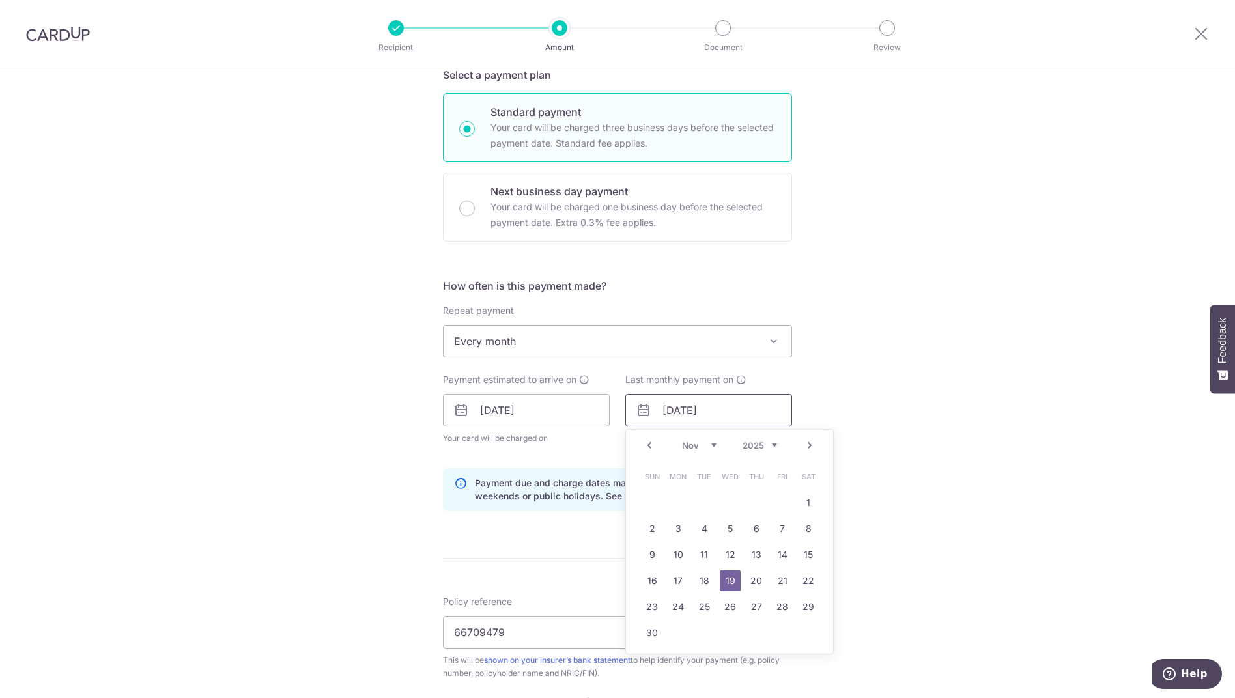
scroll to position [490, 0]
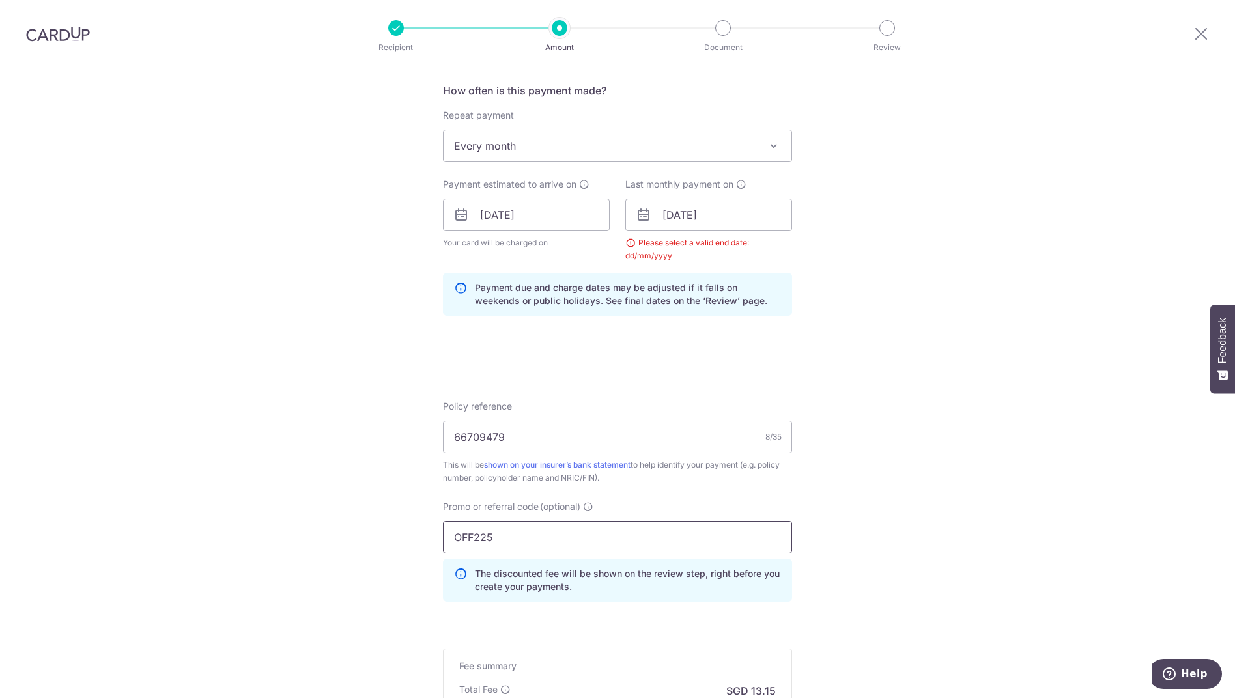
drag, startPoint x: 528, startPoint y: 543, endPoint x: 485, endPoint y: 483, distance: 73.2
click at [351, 534] on div "Tell us more about your payment Enter payment amount SGD 505.76 505.76 Select C…" at bounding box center [617, 230] width 1235 height 1304
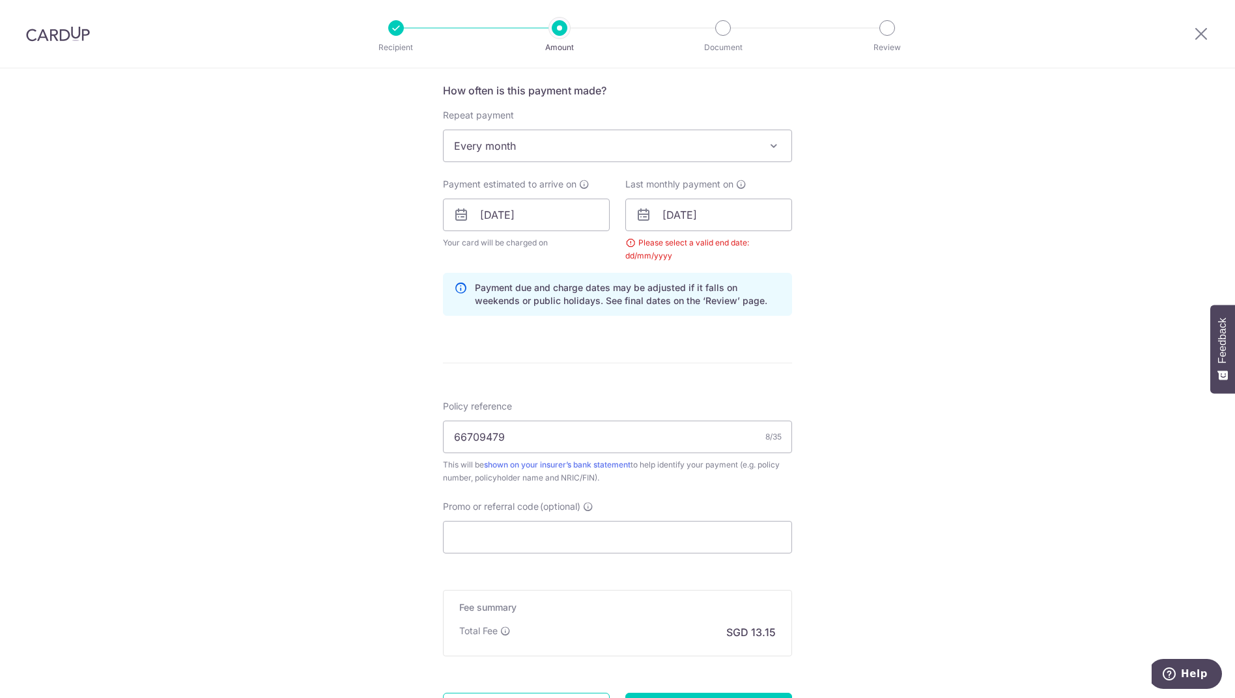
click at [898, 267] on div "Tell us more about your payment Enter payment amount SGD 505.76 505.76 Select C…" at bounding box center [617, 200] width 1235 height 1245
click at [749, 217] on input "19/11/2025" at bounding box center [709, 215] width 167 height 33
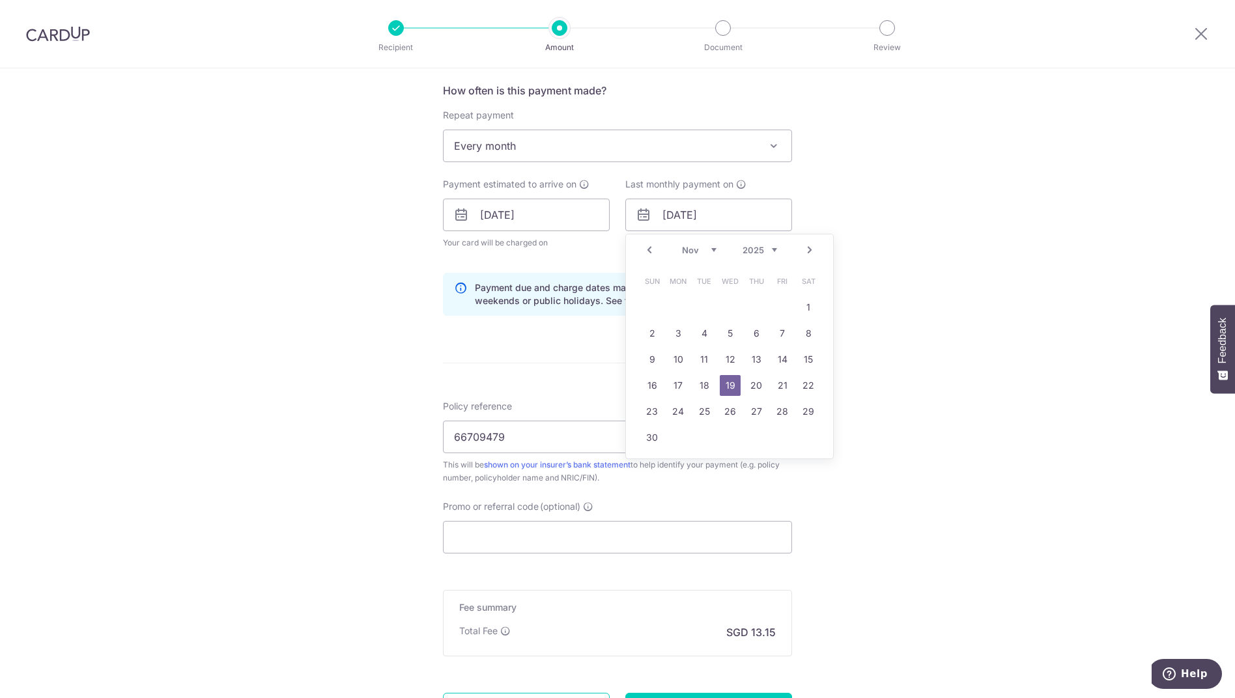
click at [803, 248] on link "Next" at bounding box center [810, 250] width 16 height 16
click at [675, 387] on link "19" at bounding box center [678, 385] width 21 height 21
type input "19/01/2026"
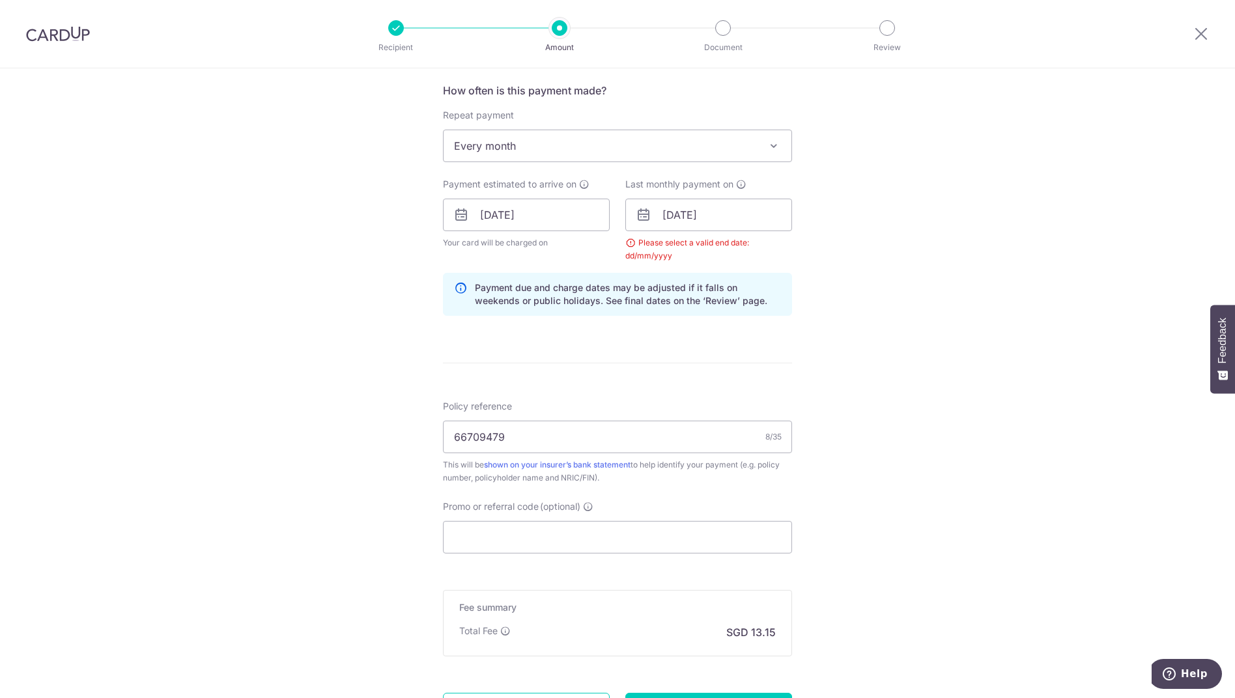
click at [953, 354] on div "Tell us more about your payment Enter payment amount SGD 505.76 505.76 Select C…" at bounding box center [617, 200] width 1235 height 1245
click at [597, 537] on input "Promo or referral code (optional)" at bounding box center [617, 537] width 349 height 33
paste input "66709479"
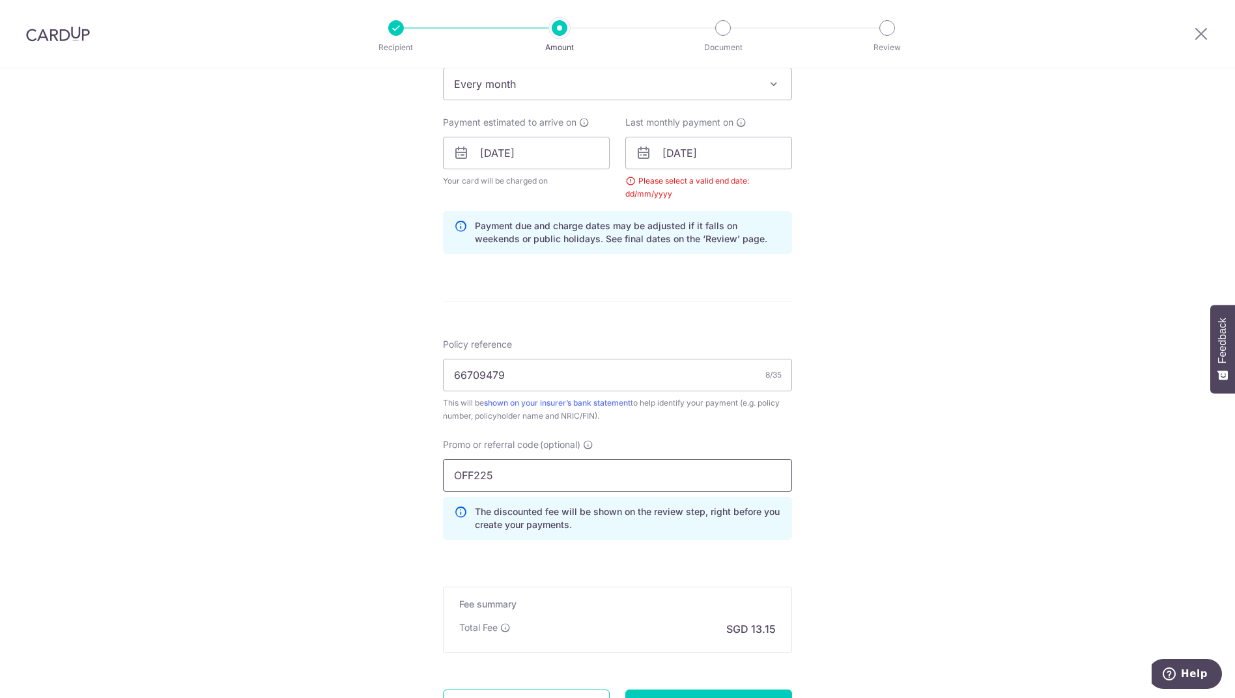
scroll to position [674, 0]
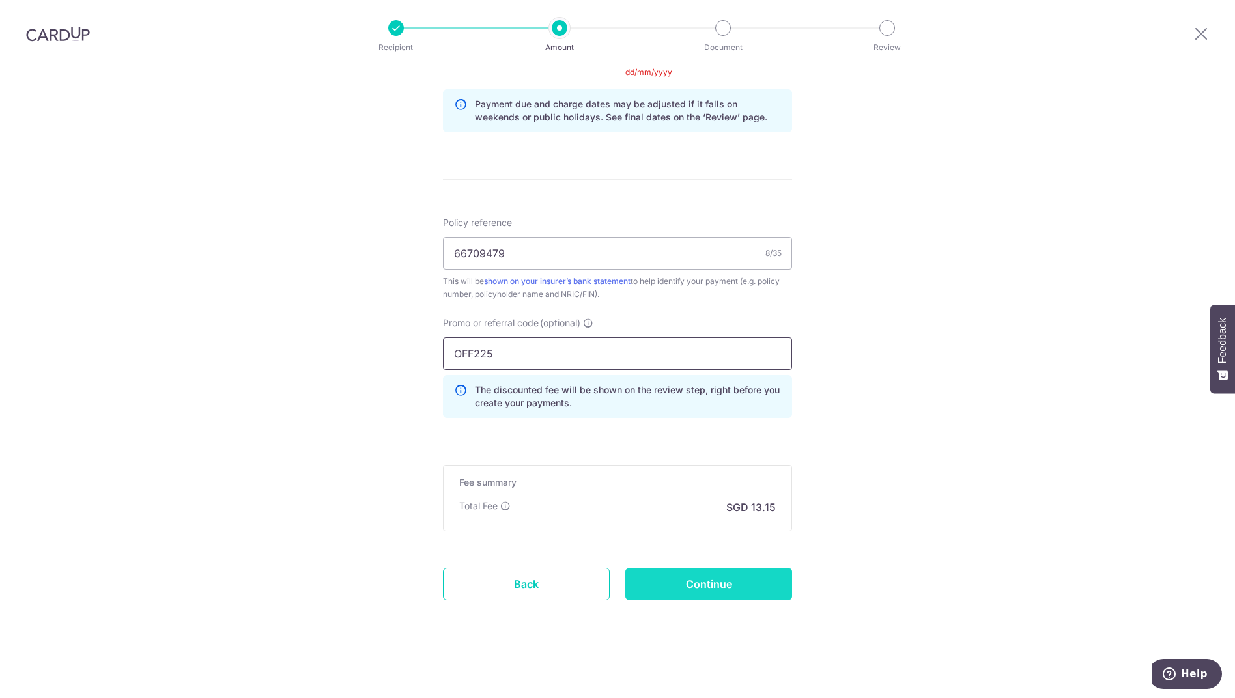
type input "OFF225"
click at [740, 583] on input "Continue" at bounding box center [709, 584] width 167 height 33
type input "Create Schedule"
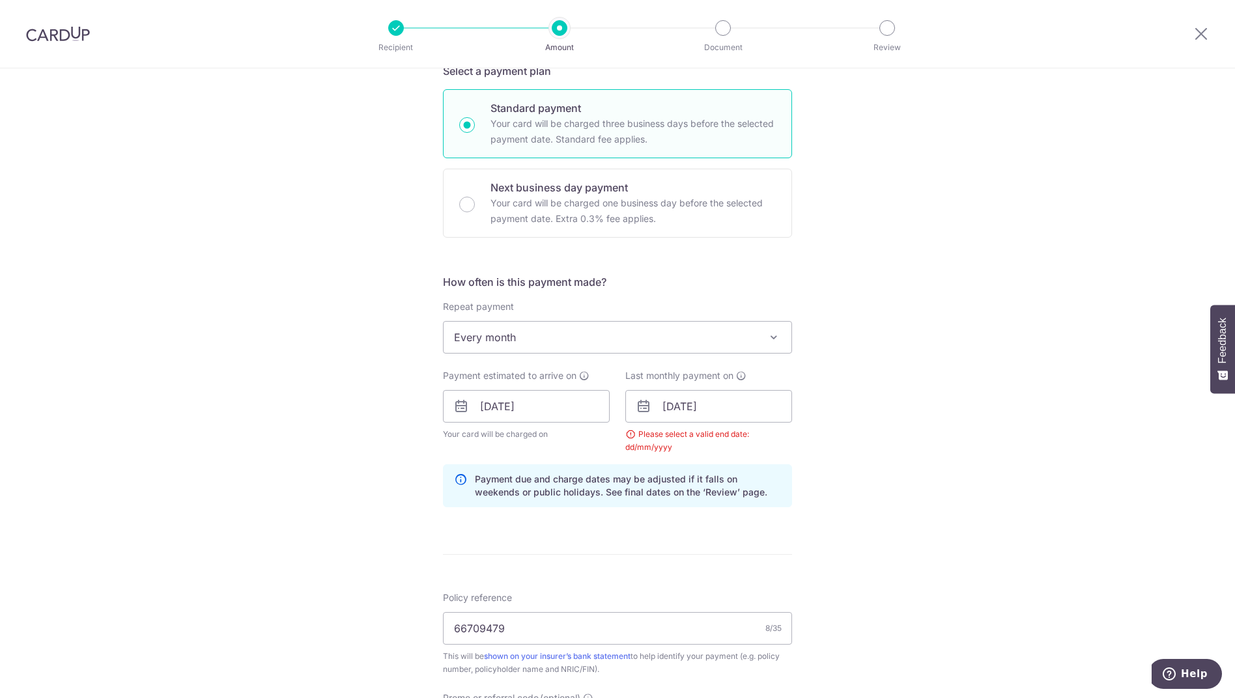
scroll to position [283, 0]
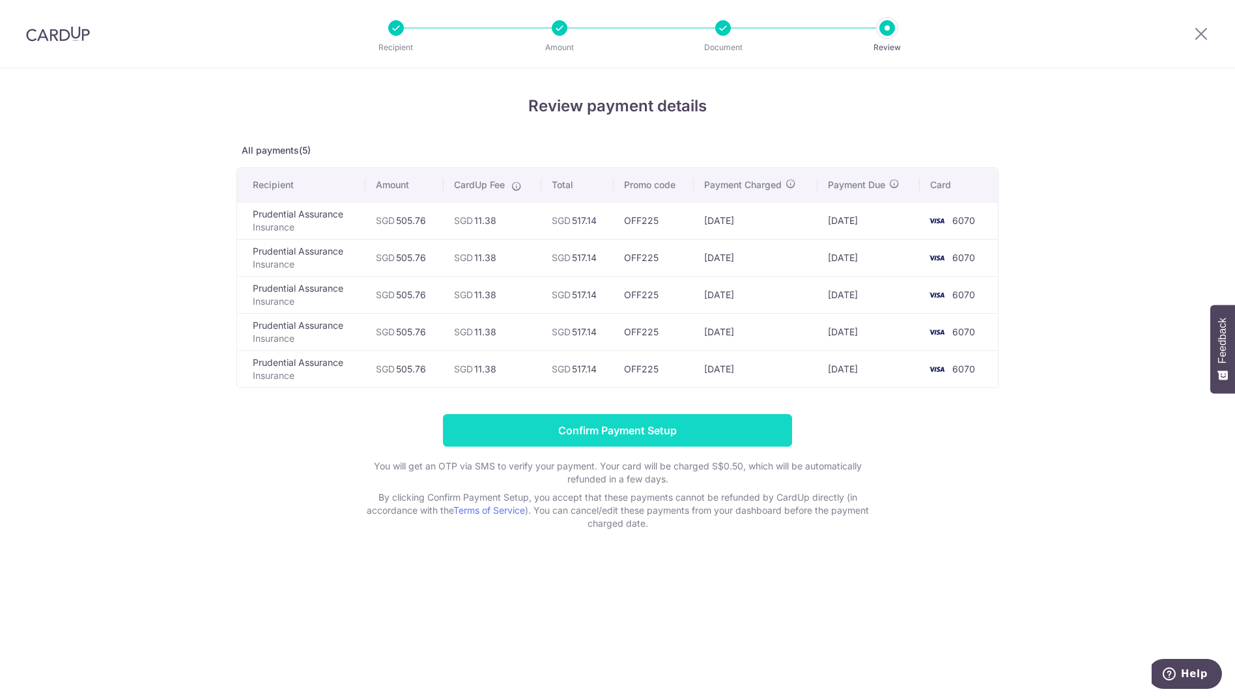
click at [628, 431] on input "Confirm Payment Setup" at bounding box center [617, 430] width 349 height 33
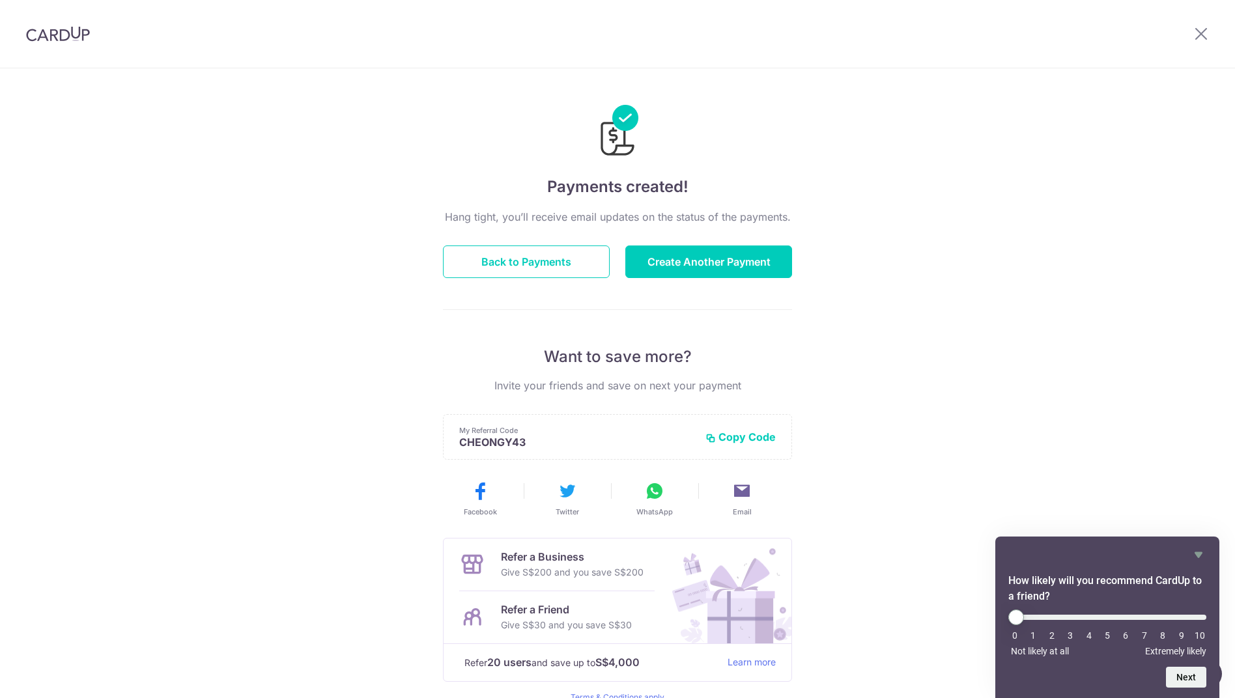
click at [869, 264] on div "Payments created! Hang tight, you’ll receive email updates on the status of the…" at bounding box center [617, 416] width 1235 height 696
click at [547, 266] on button "Back to Payments" at bounding box center [526, 262] width 167 height 33
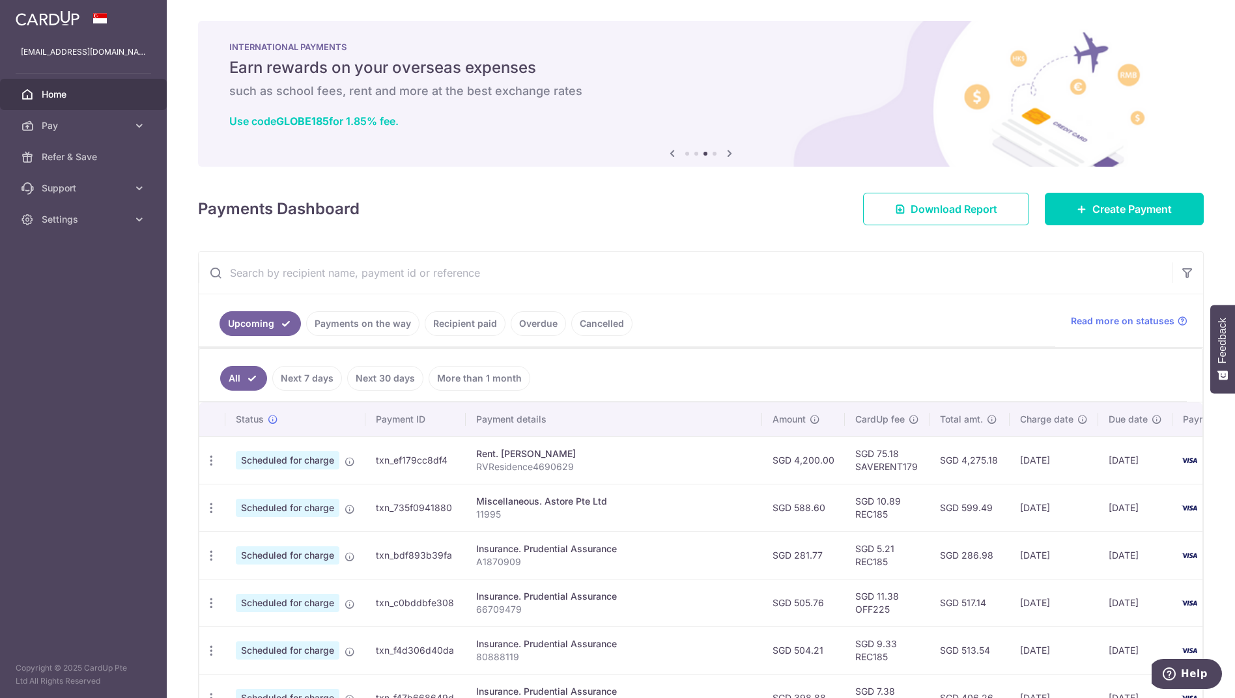
click at [579, 244] on div "× Pause Schedule Pause all future payments in this series Pause just this one p…" at bounding box center [701, 349] width 1069 height 698
click at [51, 93] on span "Home" at bounding box center [85, 94] width 86 height 13
